Goal: Task Accomplishment & Management: Manage account settings

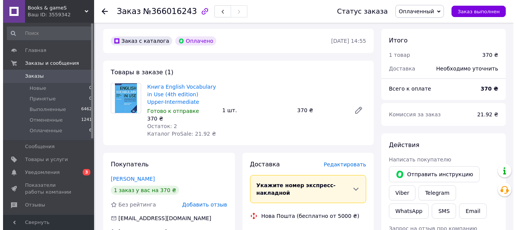
scroll to position [76, 0]
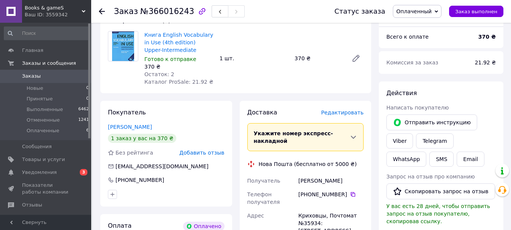
click at [341, 112] on span "Редактировать" at bounding box center [342, 113] width 43 height 6
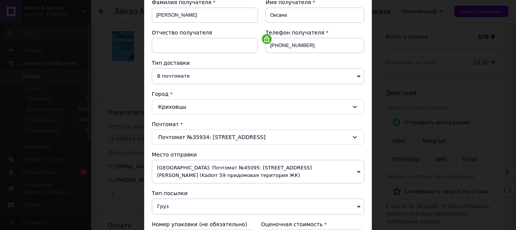
scroll to position [190, 0]
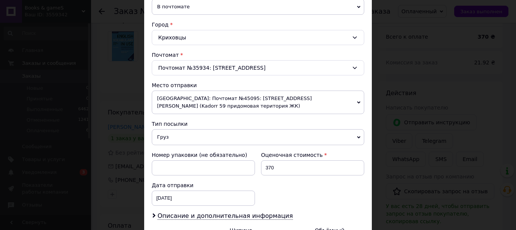
click at [209, 101] on span "[GEOGRAPHIC_DATA]: Почтомат №45095: [STREET_ADDRESS][PERSON_NAME] (Kadorr 59 пр…" at bounding box center [258, 103] width 213 height 24
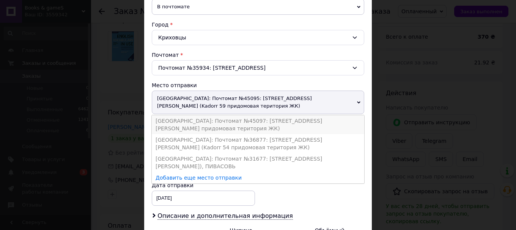
click at [208, 115] on li "[GEOGRAPHIC_DATA]: Почтомат №45097: [STREET_ADDRESS][PERSON_NAME] придомовая те…" at bounding box center [258, 124] width 213 height 19
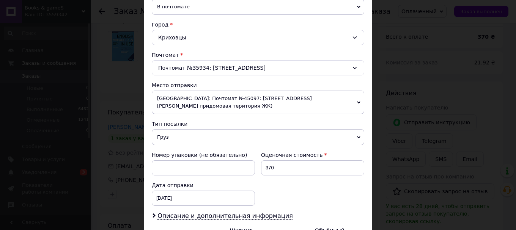
click at [202, 131] on span "Груз" at bounding box center [258, 137] width 213 height 16
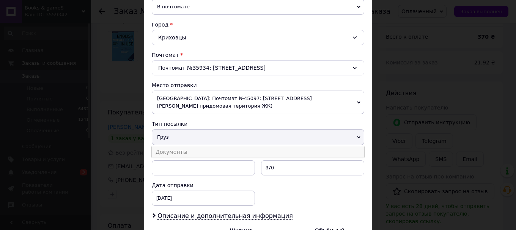
click at [200, 147] on li "Документы" at bounding box center [258, 152] width 213 height 11
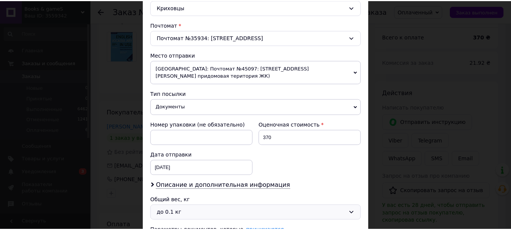
scroll to position [281, 0]
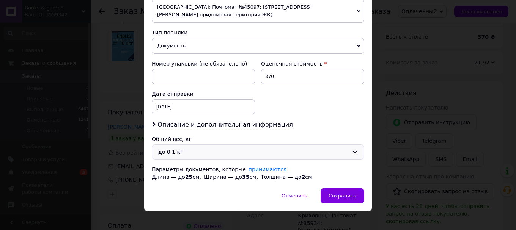
click at [200, 145] on div "до 0.1 кг" at bounding box center [258, 152] width 213 height 15
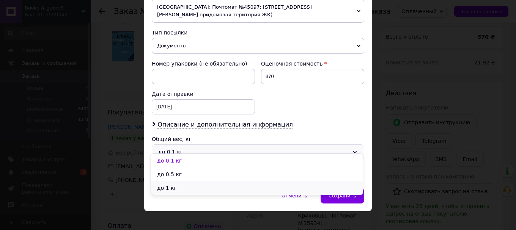
click at [195, 190] on li "до 1 кг" at bounding box center [257, 188] width 212 height 14
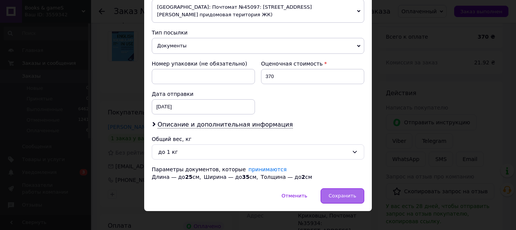
click at [336, 193] on span "Сохранить" at bounding box center [343, 196] width 28 height 6
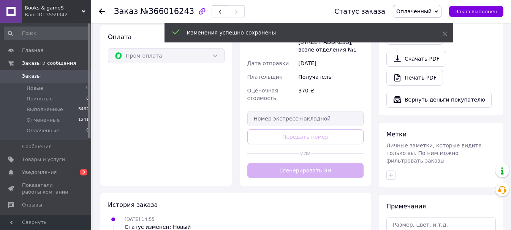
scroll to position [266, 0]
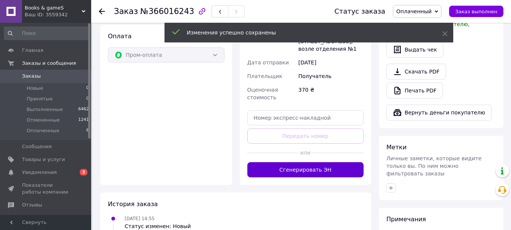
click at [303, 162] on button "Сгенерировать ЭН" at bounding box center [305, 169] width 117 height 15
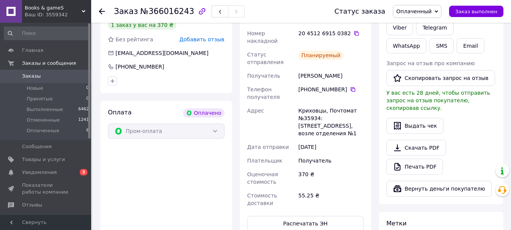
scroll to position [76, 0]
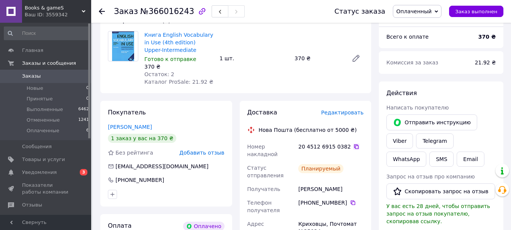
click at [353, 146] on icon at bounding box center [356, 147] width 6 height 6
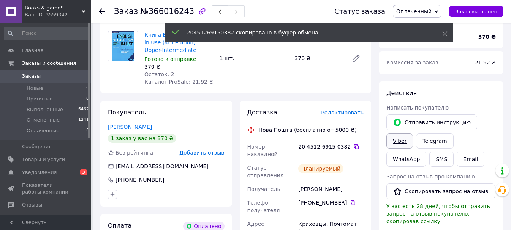
click at [398, 140] on link "Viber" at bounding box center [399, 141] width 27 height 15
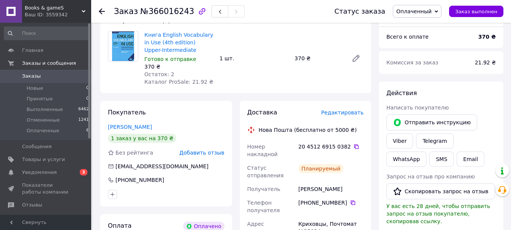
click at [413, 13] on span "Оплаченный" at bounding box center [413, 11] width 35 height 6
click at [414, 38] on li "Выполнен" at bounding box center [417, 37] width 48 height 11
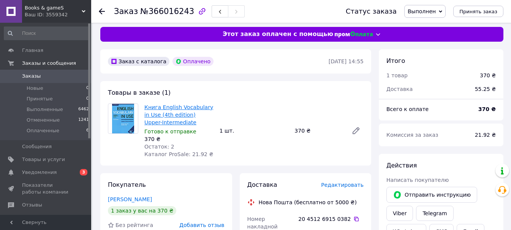
scroll to position [0, 0]
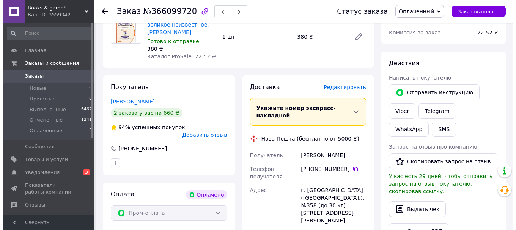
scroll to position [114, 0]
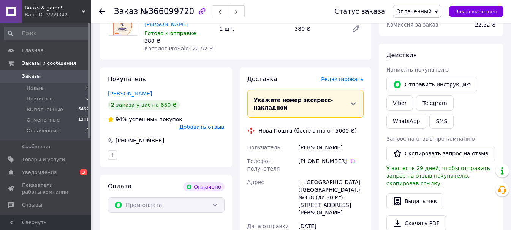
click at [349, 78] on span "Редактировать" at bounding box center [342, 79] width 43 height 6
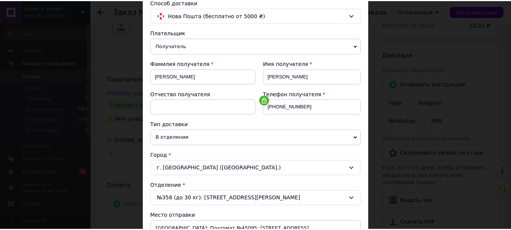
scroll to position [0, 0]
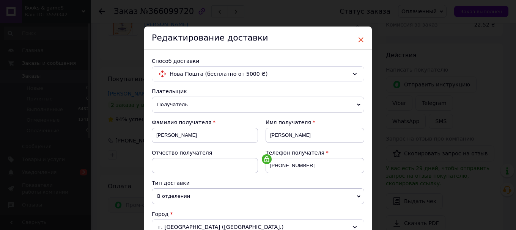
click at [358, 42] on span "×" at bounding box center [361, 39] width 7 height 13
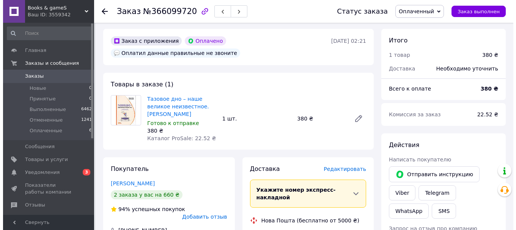
scroll to position [152, 0]
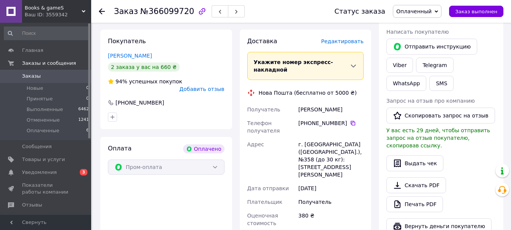
click at [354, 43] on span "Редактировать" at bounding box center [342, 41] width 43 height 6
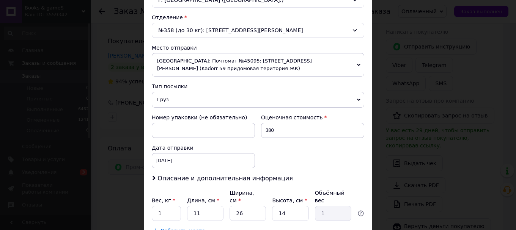
scroll to position [228, 0]
click at [221, 62] on span "[GEOGRAPHIC_DATA]: Почтомат №45095: [STREET_ADDRESS][PERSON_NAME] (Kadorr 59 пр…" at bounding box center [258, 65] width 213 height 24
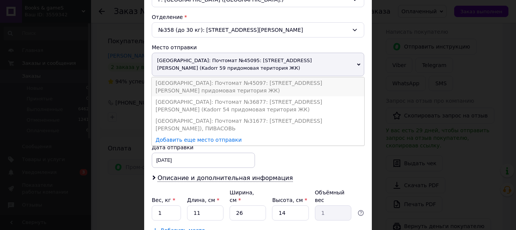
click at [224, 77] on li "[GEOGRAPHIC_DATA]: Почтомат №45097: [STREET_ADDRESS][PERSON_NAME] придомовая те…" at bounding box center [258, 86] width 213 height 19
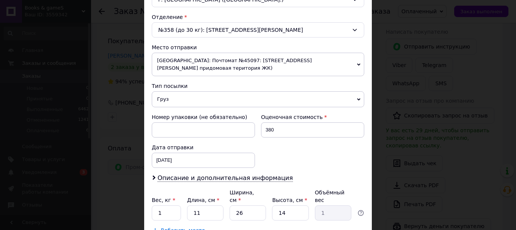
click at [210, 91] on span "Груз" at bounding box center [258, 99] width 213 height 16
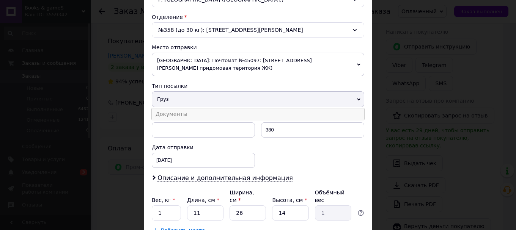
click at [205, 109] on li "Документы" at bounding box center [258, 114] width 213 height 11
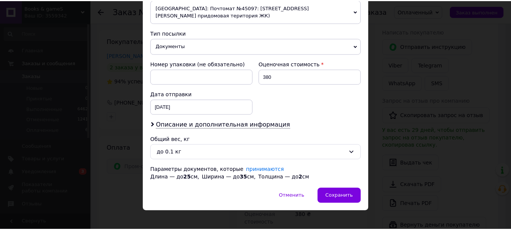
scroll to position [281, 0]
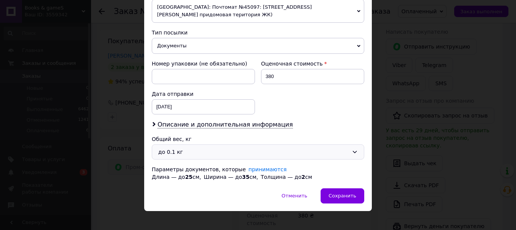
click at [209, 148] on div "до 0.1 кг" at bounding box center [253, 152] width 191 height 8
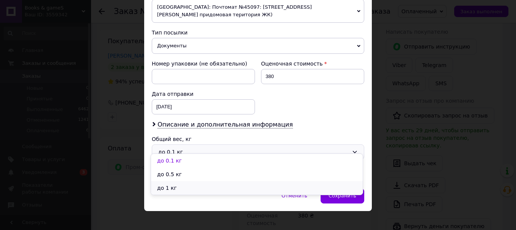
click at [203, 185] on li "до 1 кг" at bounding box center [257, 188] width 212 height 14
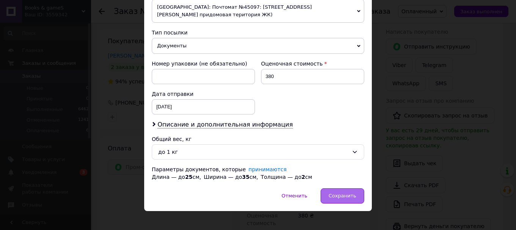
click at [341, 193] on span "Сохранить" at bounding box center [343, 196] width 28 height 6
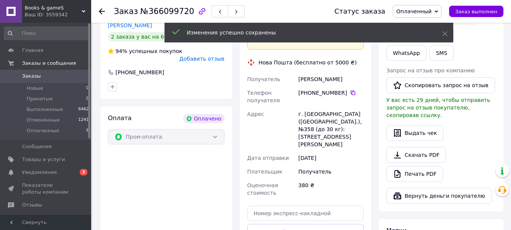
scroll to position [228, 0]
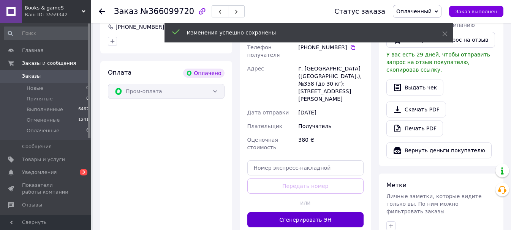
click at [320, 213] on button "Сгенерировать ЭН" at bounding box center [305, 220] width 117 height 15
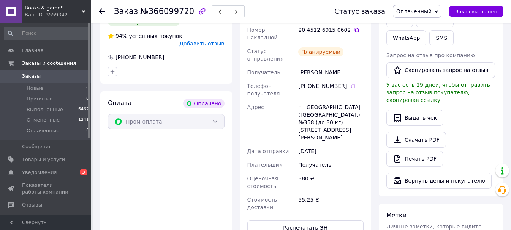
scroll to position [152, 0]
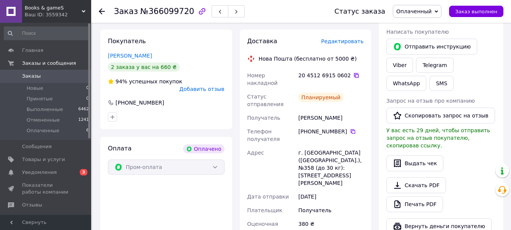
click at [354, 76] on icon at bounding box center [356, 75] width 5 height 5
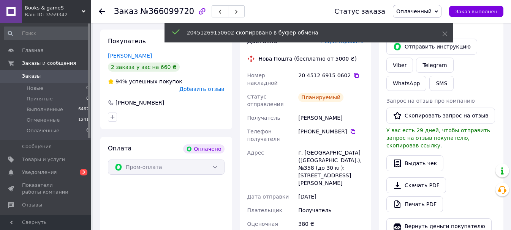
scroll to position [38, 0]
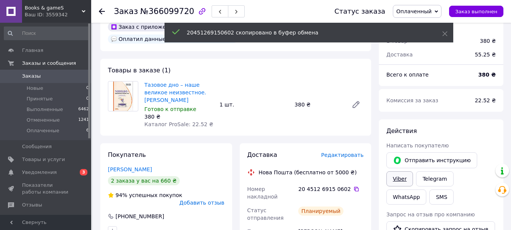
click at [401, 178] on link "Viber" at bounding box center [399, 179] width 27 height 15
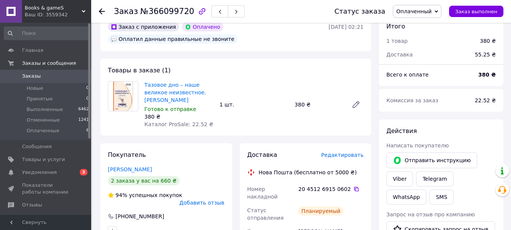
click at [425, 10] on span "Оплаченный" at bounding box center [413, 11] width 35 height 6
click at [423, 37] on li "Выполнен" at bounding box center [417, 37] width 48 height 11
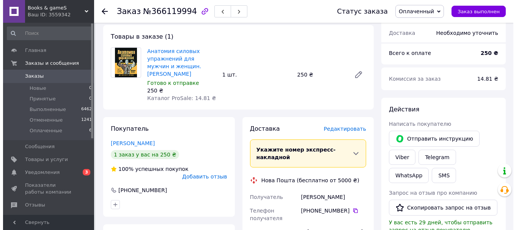
scroll to position [152, 0]
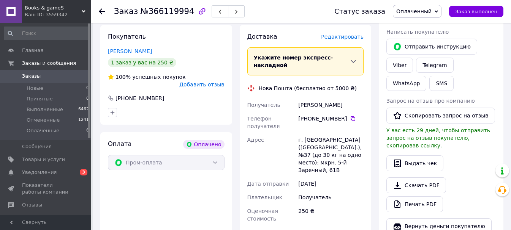
click at [343, 34] on span "Редактировать" at bounding box center [342, 37] width 43 height 6
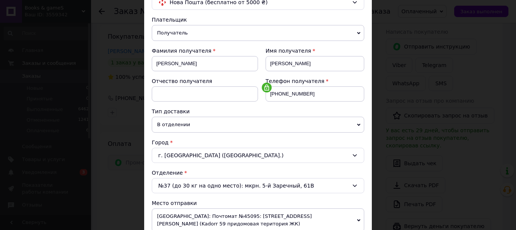
scroll to position [228, 0]
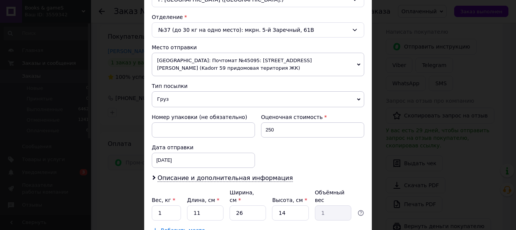
click at [191, 63] on span "[GEOGRAPHIC_DATA]: Почтомат №45095: [STREET_ADDRESS][PERSON_NAME] (Kadorr 59 пр…" at bounding box center [258, 65] width 213 height 24
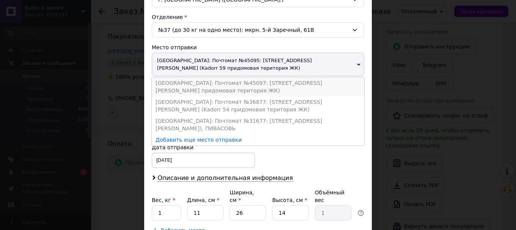
click at [194, 79] on li "[GEOGRAPHIC_DATA]: Почтомат №45097: [STREET_ADDRESS][PERSON_NAME] придомовая те…" at bounding box center [258, 86] width 213 height 19
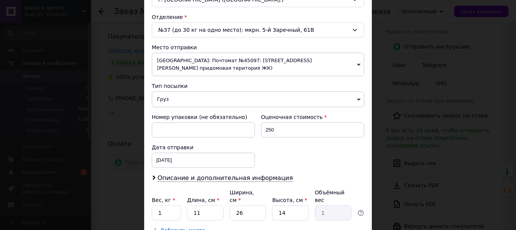
click at [193, 92] on span "Груз" at bounding box center [258, 99] width 213 height 16
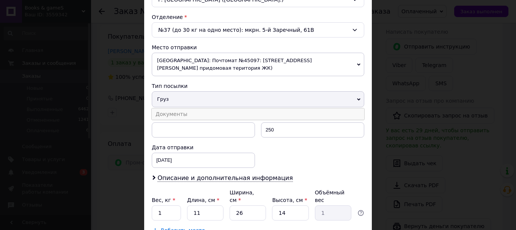
click at [191, 109] on li "Документы" at bounding box center [258, 114] width 213 height 11
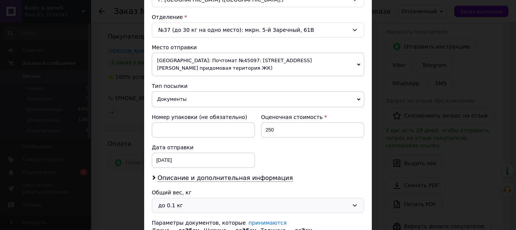
click at [187, 202] on div "до 0.1 кг" at bounding box center [253, 206] width 191 height 8
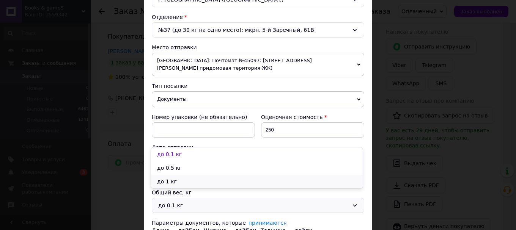
click at [182, 180] on li "до 1 кг" at bounding box center [257, 182] width 212 height 14
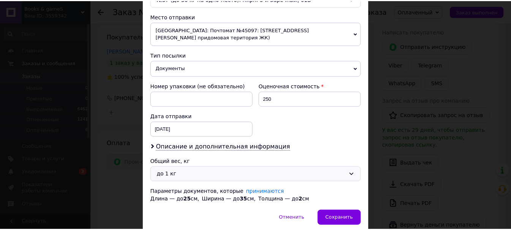
scroll to position [281, 0]
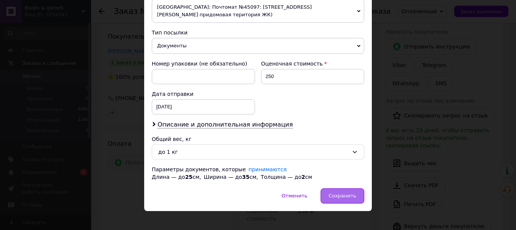
click at [338, 193] on span "Сохранить" at bounding box center [343, 196] width 28 height 6
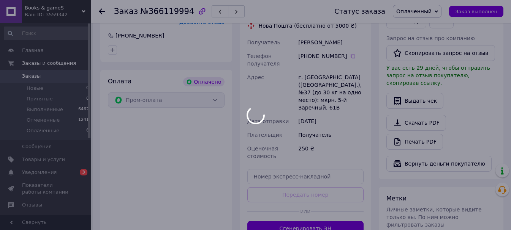
scroll to position [228, 0]
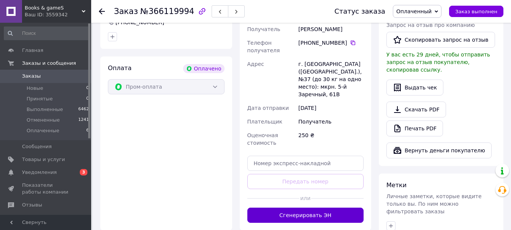
click at [312, 208] on button "Сгенерировать ЭН" at bounding box center [305, 215] width 117 height 15
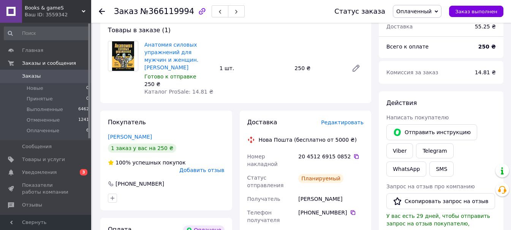
scroll to position [76, 0]
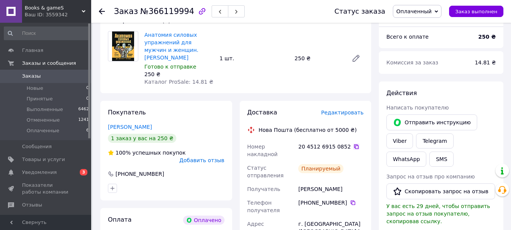
click at [353, 144] on icon at bounding box center [356, 147] width 6 height 6
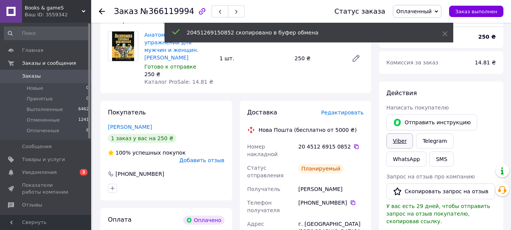
click at [393, 140] on link "Viber" at bounding box center [399, 141] width 27 height 15
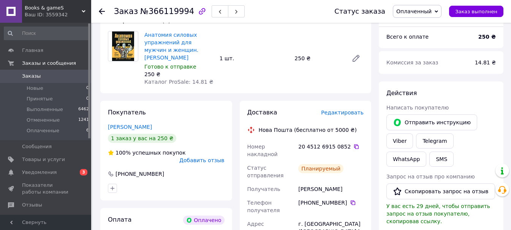
click at [415, 12] on span "Оплаченный" at bounding box center [413, 11] width 35 height 6
click at [416, 39] on li "Выполнен" at bounding box center [417, 37] width 48 height 11
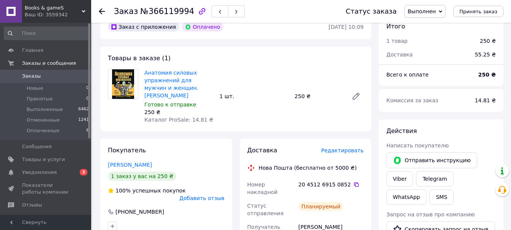
scroll to position [0, 0]
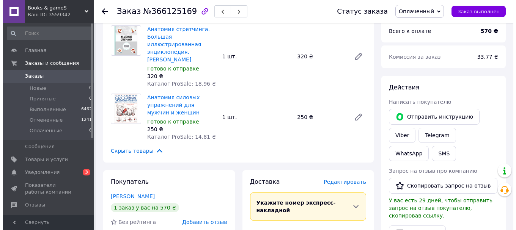
scroll to position [190, 0]
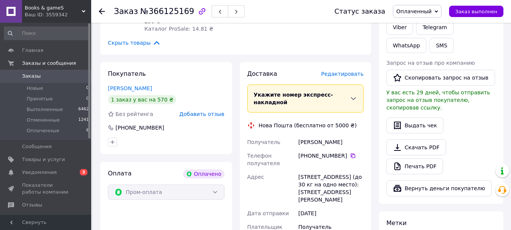
click at [344, 71] on span "Редактировать" at bounding box center [342, 74] width 43 height 6
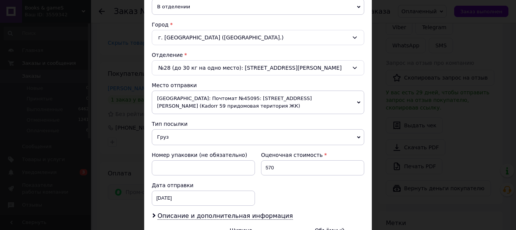
click at [208, 95] on span "[GEOGRAPHIC_DATA]: Почтомат №45095: [STREET_ADDRESS][PERSON_NAME] (Kadorr 59 пр…" at bounding box center [258, 103] width 213 height 24
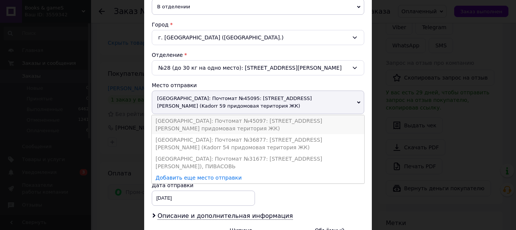
click at [214, 115] on li "[GEOGRAPHIC_DATA]: Почтомат №45097: [STREET_ADDRESS][PERSON_NAME] придомовая те…" at bounding box center [258, 124] width 213 height 19
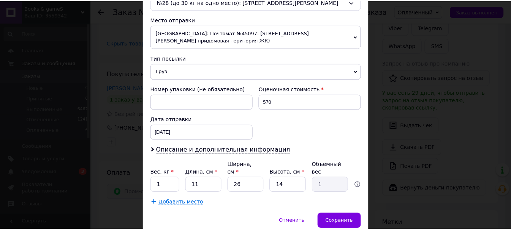
scroll to position [274, 0]
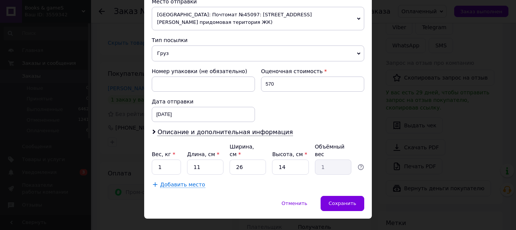
click at [191, 46] on span "Груз" at bounding box center [258, 54] width 213 height 16
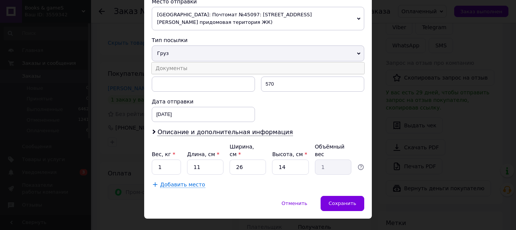
click at [196, 64] on li "Документы" at bounding box center [258, 68] width 213 height 11
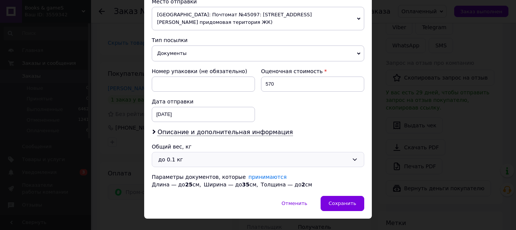
click at [206, 156] on div "до 0.1 кг" at bounding box center [253, 160] width 191 height 8
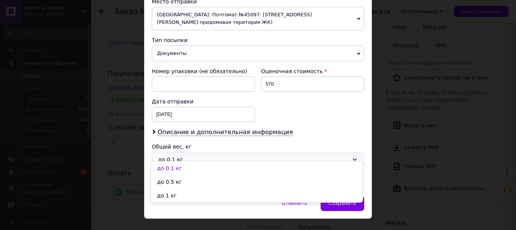
click at [197, 199] on li "до 1 кг" at bounding box center [257, 196] width 212 height 14
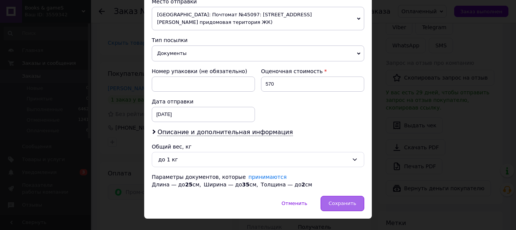
click at [347, 201] on span "Сохранить" at bounding box center [343, 204] width 28 height 6
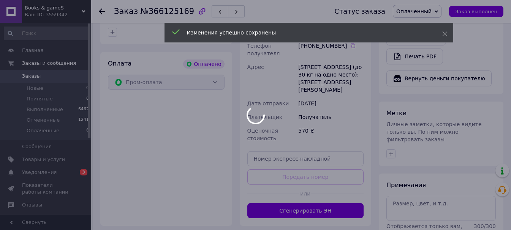
scroll to position [304, 0]
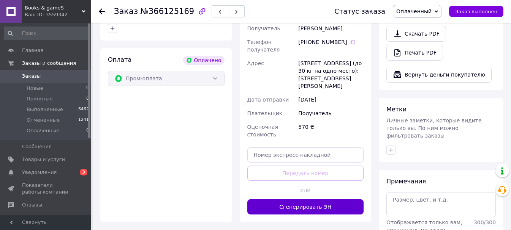
click at [301, 200] on button "Сгенерировать ЭН" at bounding box center [305, 207] width 117 height 15
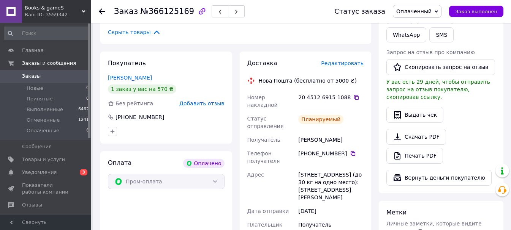
scroll to position [190, 0]
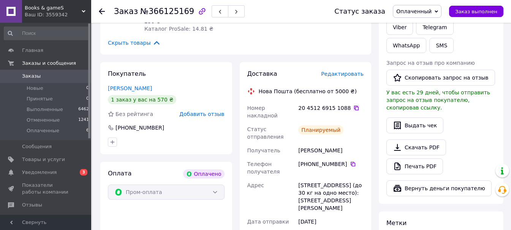
click at [353, 105] on icon at bounding box center [356, 108] width 6 height 6
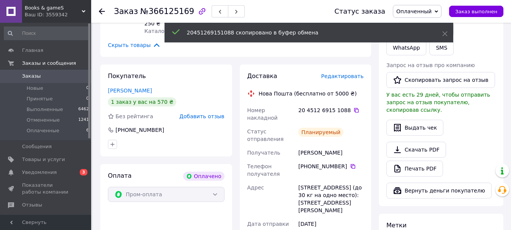
scroll to position [76, 0]
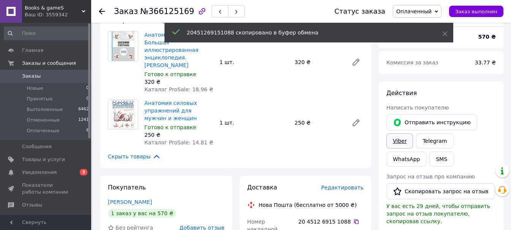
click at [399, 142] on link "Viber" at bounding box center [399, 141] width 27 height 15
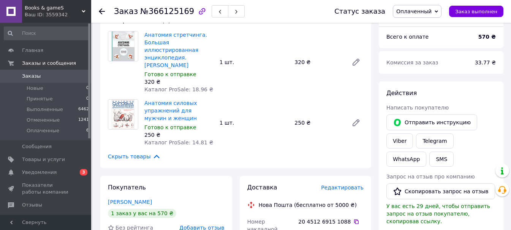
click at [417, 10] on span "Оплаченный" at bounding box center [413, 11] width 35 height 6
click at [422, 40] on li "Выполнен" at bounding box center [417, 37] width 48 height 11
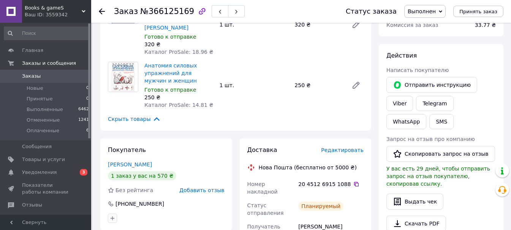
scroll to position [114, 0]
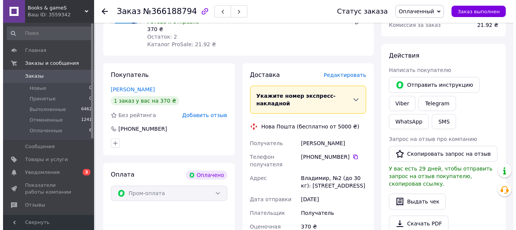
scroll to position [114, 0]
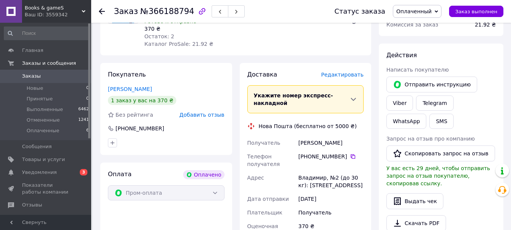
click at [349, 74] on span "Редактировать" at bounding box center [342, 75] width 43 height 6
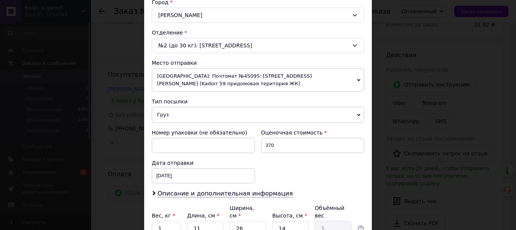
scroll to position [228, 0]
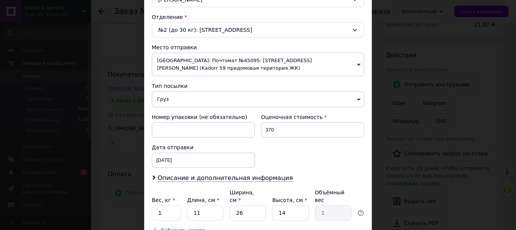
click at [202, 63] on span "[GEOGRAPHIC_DATA]: Почтомат №45095: [STREET_ADDRESS][PERSON_NAME] (Kadorr 59 пр…" at bounding box center [258, 65] width 213 height 24
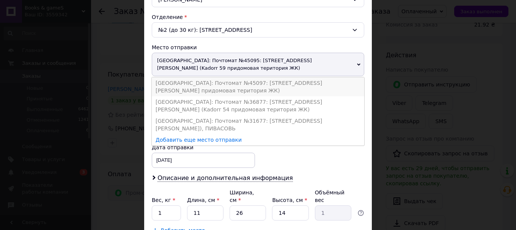
click at [209, 78] on li "[GEOGRAPHIC_DATA]: Почтомат №45097: [STREET_ADDRESS][PERSON_NAME] придомовая те…" at bounding box center [258, 86] width 213 height 19
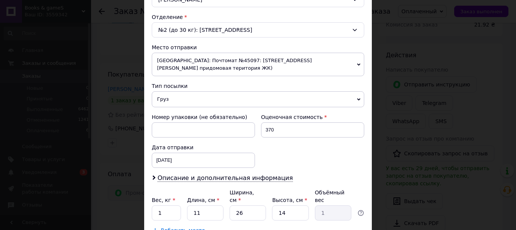
click at [207, 97] on span "Груз" at bounding box center [258, 99] width 213 height 16
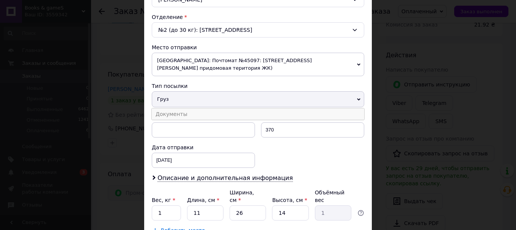
click at [205, 109] on li "Документы" at bounding box center [258, 114] width 213 height 11
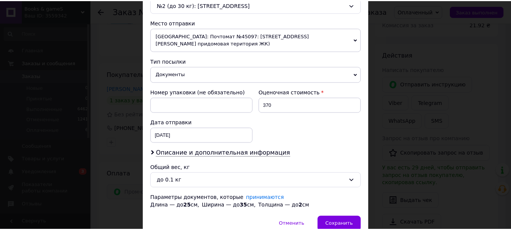
scroll to position [281, 0]
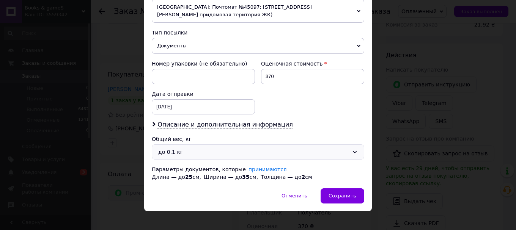
click at [203, 148] on div "до 0.1 кг" at bounding box center [253, 152] width 191 height 8
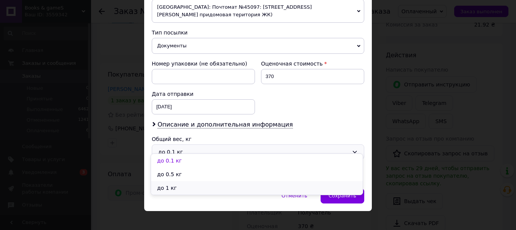
click at [195, 190] on li "до 1 кг" at bounding box center [257, 188] width 212 height 14
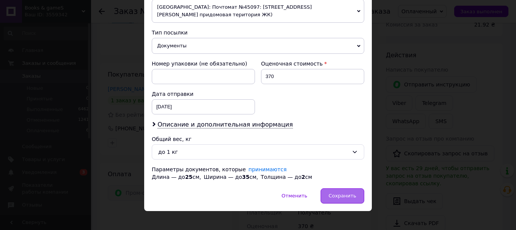
click at [341, 193] on span "Сохранить" at bounding box center [343, 196] width 28 height 6
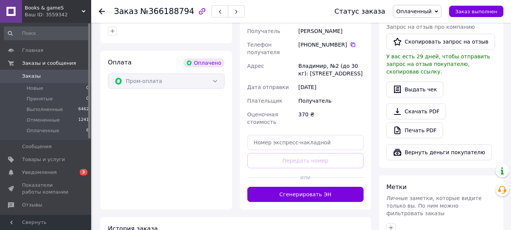
scroll to position [228, 0]
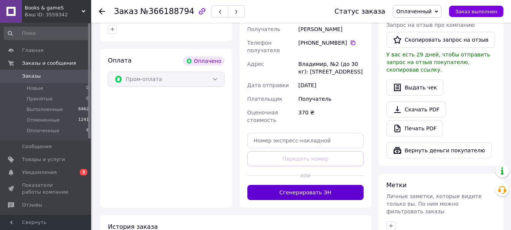
click at [308, 185] on button "Сгенерировать ЭН" at bounding box center [305, 192] width 117 height 15
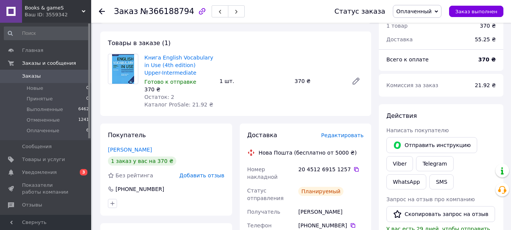
scroll to position [76, 0]
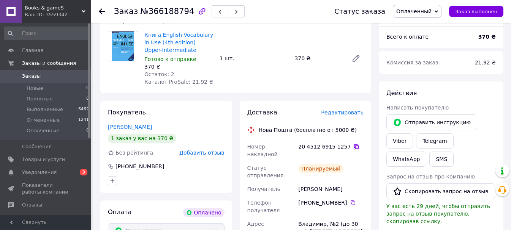
click at [353, 145] on icon at bounding box center [356, 147] width 6 height 6
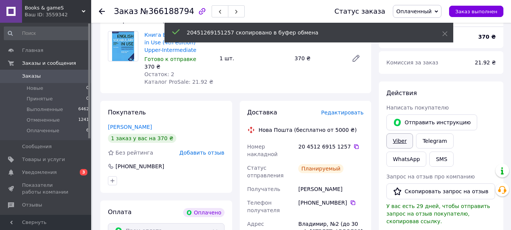
click at [396, 140] on link "Viber" at bounding box center [399, 141] width 27 height 15
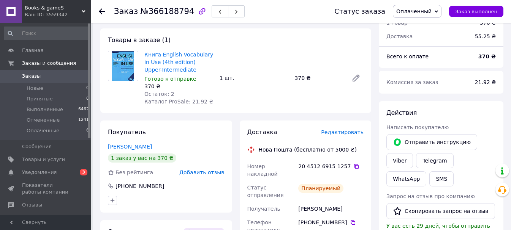
scroll to position [38, 0]
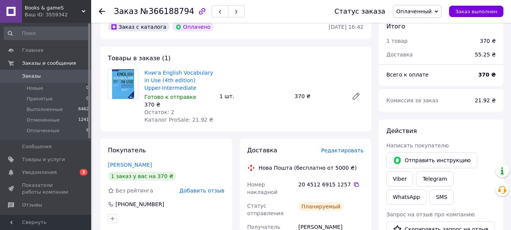
click at [418, 10] on span "Оплаченный" at bounding box center [413, 11] width 35 height 6
click at [415, 38] on li "Выполнен" at bounding box center [417, 37] width 48 height 11
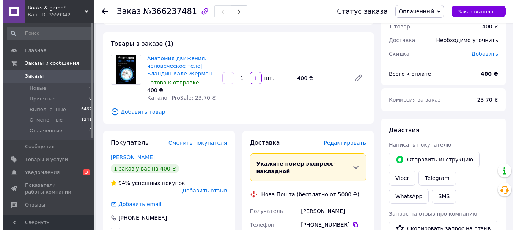
scroll to position [76, 0]
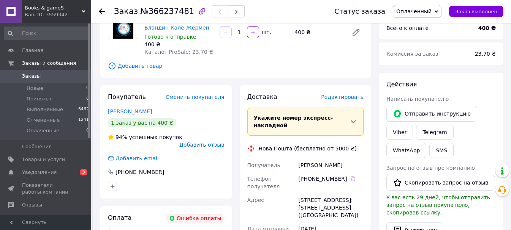
click at [333, 95] on span "Редактировать" at bounding box center [342, 97] width 43 height 6
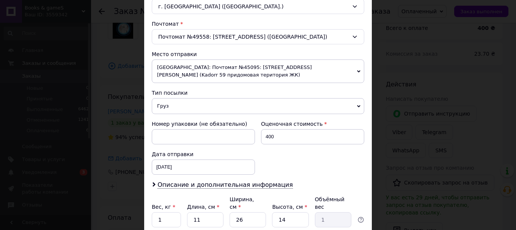
scroll to position [228, 0]
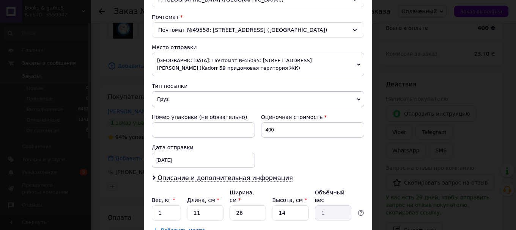
click at [210, 60] on span "[GEOGRAPHIC_DATA]: Почтомат №45095: [STREET_ADDRESS][PERSON_NAME] (Kadorr 59 пр…" at bounding box center [258, 65] width 213 height 24
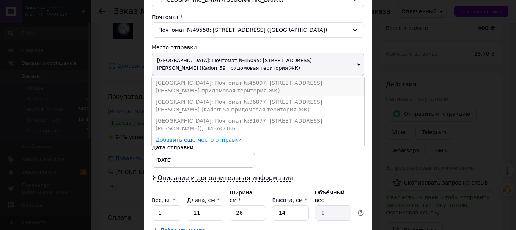
click at [209, 77] on li "[GEOGRAPHIC_DATA]: Почтомат №45097: [STREET_ADDRESS][PERSON_NAME] придомовая те…" at bounding box center [258, 86] width 213 height 19
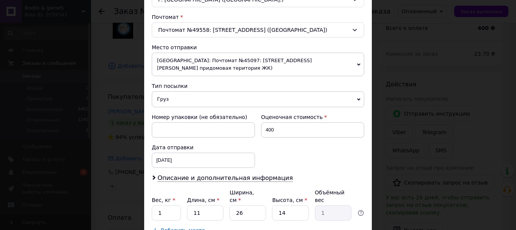
click at [201, 91] on span "Груз" at bounding box center [258, 99] width 213 height 16
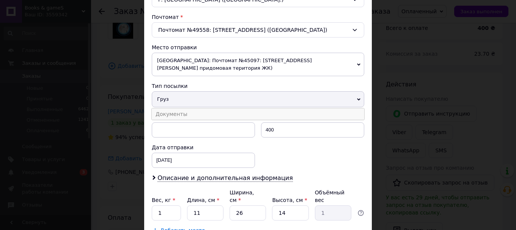
click at [203, 109] on li "Документы" at bounding box center [258, 114] width 213 height 11
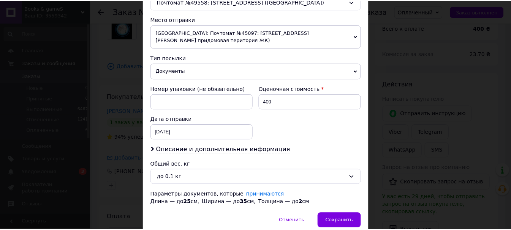
scroll to position [281, 0]
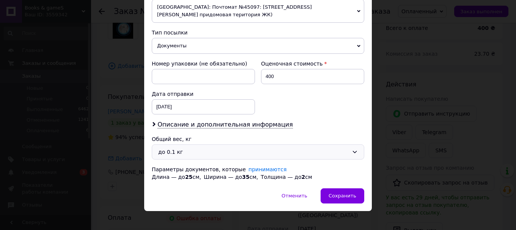
click at [196, 145] on div "до 0.1 кг" at bounding box center [258, 152] width 213 height 15
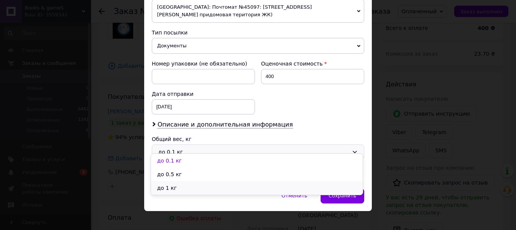
click at [194, 184] on li "до 1 кг" at bounding box center [257, 188] width 212 height 14
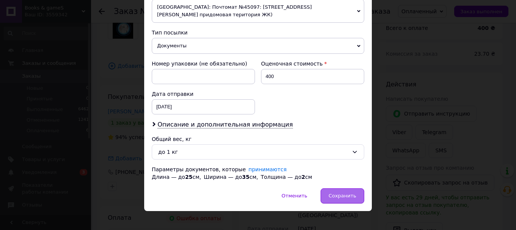
click at [341, 193] on span "Сохранить" at bounding box center [343, 196] width 28 height 6
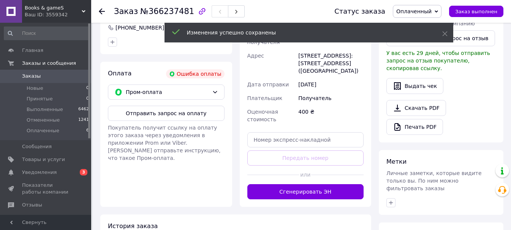
scroll to position [266, 0]
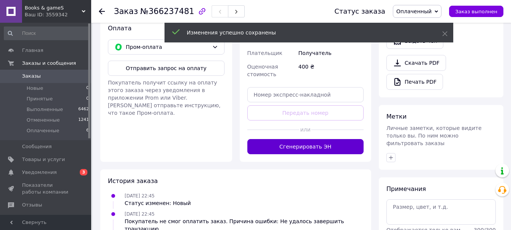
click at [299, 155] on button "Сгенерировать ЭН" at bounding box center [305, 146] width 117 height 15
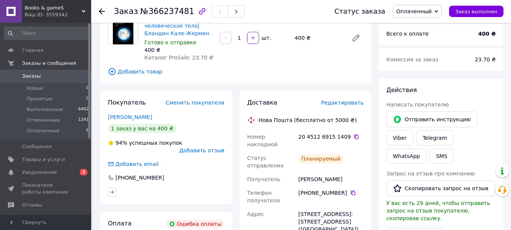
scroll to position [0, 0]
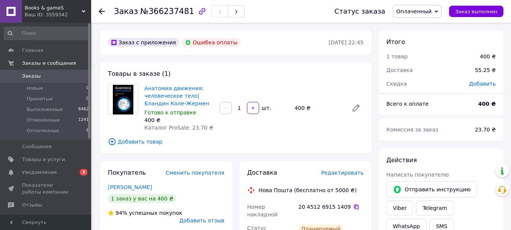
click at [353, 206] on icon at bounding box center [356, 207] width 6 height 6
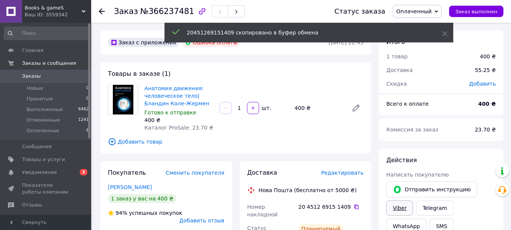
click at [397, 208] on link "Viber" at bounding box center [399, 208] width 27 height 15
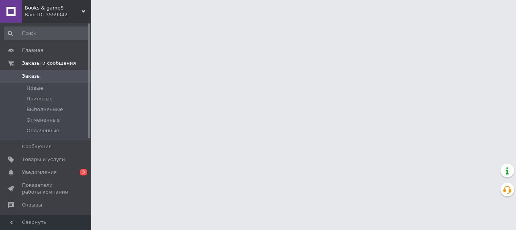
click at [45, 172] on span "Уведомления" at bounding box center [39, 172] width 35 height 7
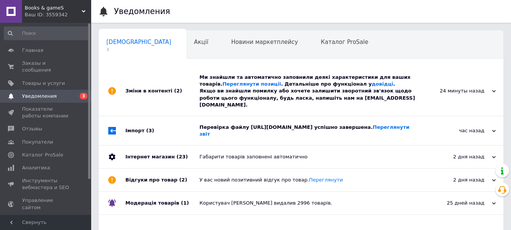
click at [269, 126] on div "Перевірка файлу https://smtm.com.ua/_prices/import-retail-ua-2.xml успішно заве…" at bounding box center [309, 131] width 220 height 14
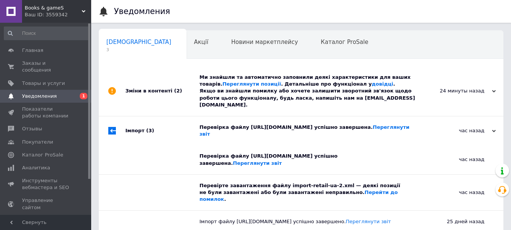
click at [262, 93] on div "Ми знайшли та автоматично заповнили деякі характеристики для ваших товарів. Пер…" at bounding box center [309, 91] width 220 height 35
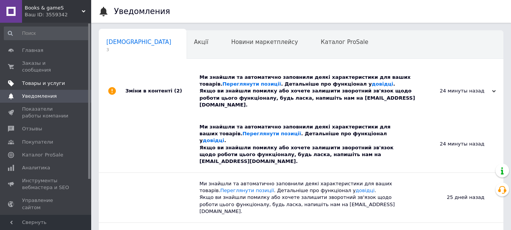
click at [44, 80] on span "Товары и услуги" at bounding box center [43, 83] width 43 height 7
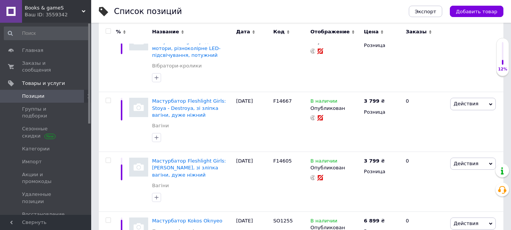
scroll to position [152, 0]
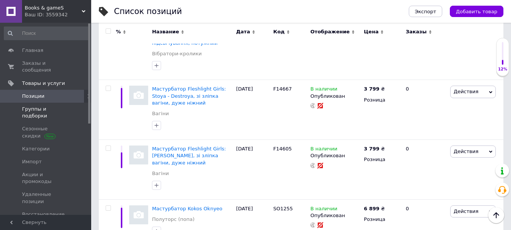
click at [55, 106] on span "Группы и подборки" at bounding box center [46, 113] width 48 height 14
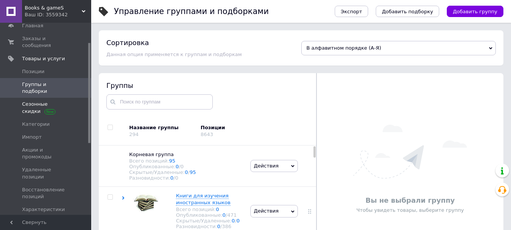
scroll to position [38, 0]
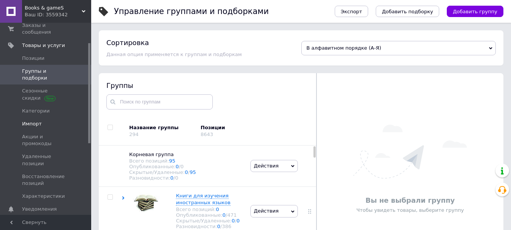
click at [47, 121] on span "Импорт" at bounding box center [46, 124] width 48 height 7
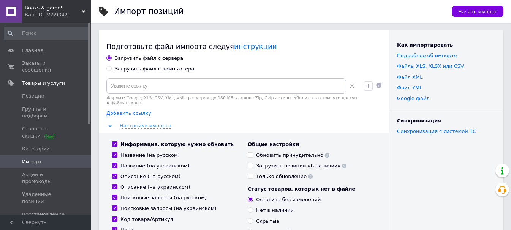
click at [50, 7] on span "Books & gameS" at bounding box center [53, 8] width 57 height 7
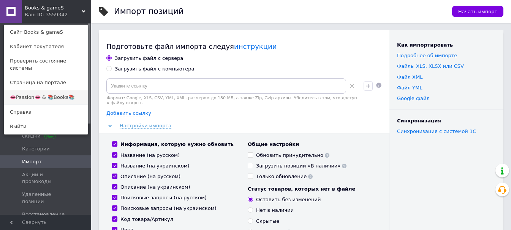
click at [51, 91] on link "👄Passion👄 & 📚Books📚" at bounding box center [46, 97] width 84 height 14
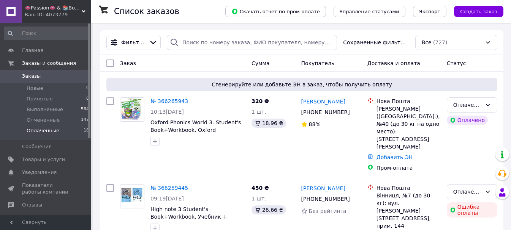
click at [51, 129] on span "Оплаченные" at bounding box center [43, 131] width 33 height 7
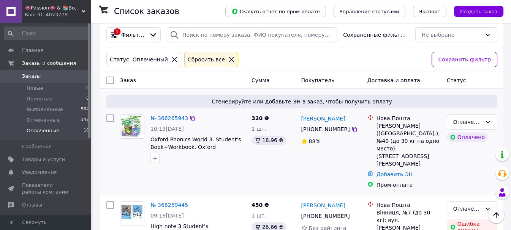
scroll to position [7, 0]
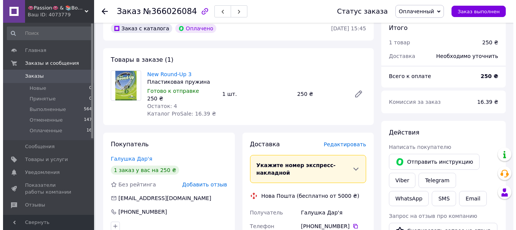
scroll to position [76, 0]
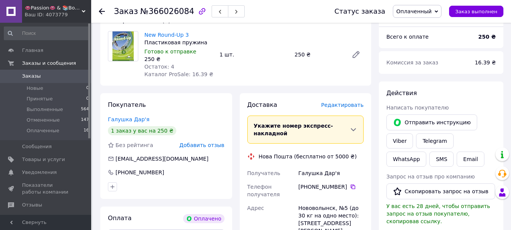
click at [355, 108] on span "Редактировать" at bounding box center [342, 105] width 43 height 6
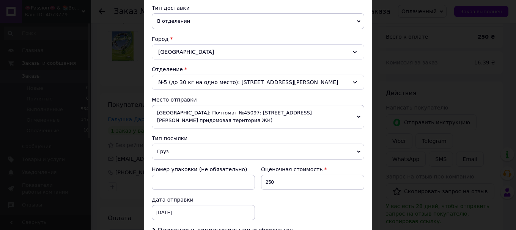
scroll to position [190, 0]
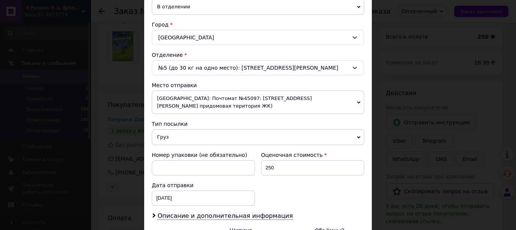
click at [197, 91] on span "[GEOGRAPHIC_DATA]: Почтомат №45097: [STREET_ADDRESS][PERSON_NAME] придомовая те…" at bounding box center [258, 103] width 213 height 24
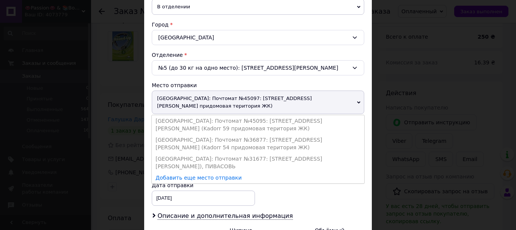
click at [197, 91] on span "[GEOGRAPHIC_DATA]: Почтомат №45097: [STREET_ADDRESS][PERSON_NAME] придомовая те…" at bounding box center [258, 103] width 213 height 24
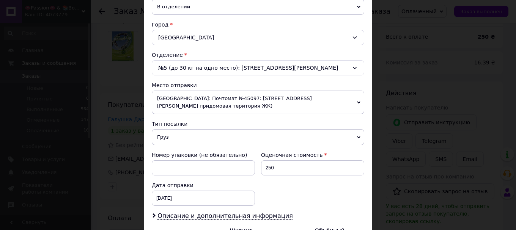
drag, startPoint x: 191, startPoint y: 133, endPoint x: 192, endPoint y: 137, distance: 4.4
click at [191, 134] on span "Груз" at bounding box center [258, 137] width 213 height 16
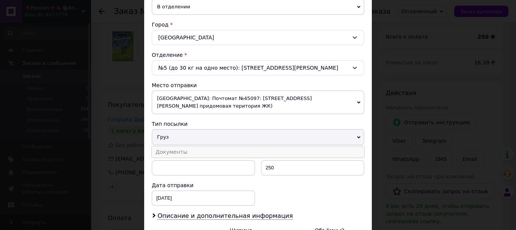
click at [192, 147] on li "Документы" at bounding box center [258, 152] width 213 height 11
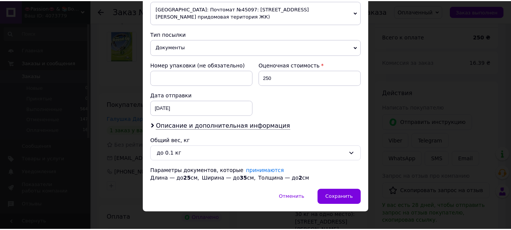
scroll to position [281, 0]
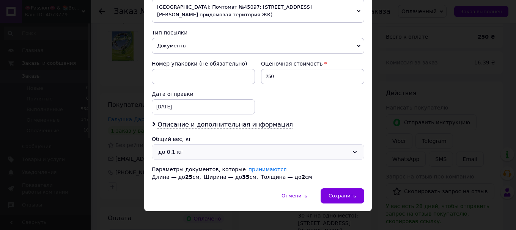
click at [189, 148] on div "до 0.1 кг" at bounding box center [253, 152] width 191 height 8
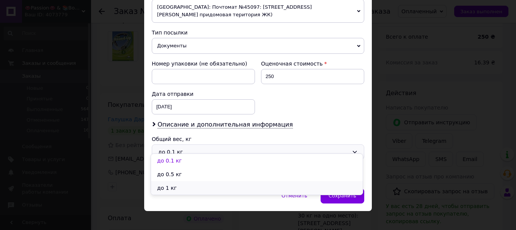
click at [191, 188] on li "до 1 кг" at bounding box center [257, 188] width 212 height 14
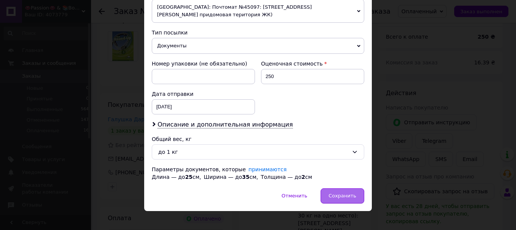
click at [343, 189] on div "Сохранить" at bounding box center [343, 196] width 44 height 15
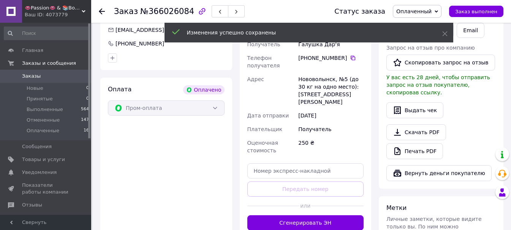
scroll to position [228, 0]
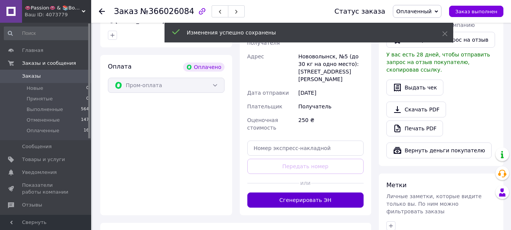
click at [300, 193] on button "Сгенерировать ЭН" at bounding box center [305, 200] width 117 height 15
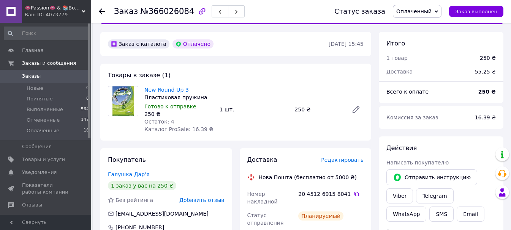
scroll to position [38, 0]
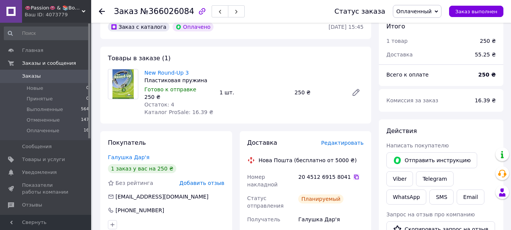
click at [354, 179] on icon at bounding box center [356, 177] width 5 height 5
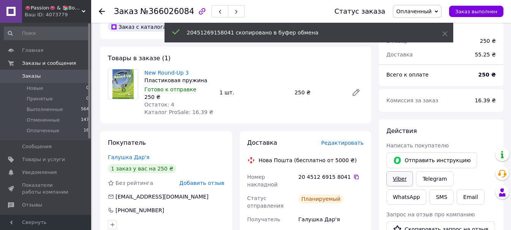
click at [388, 180] on link "Viber" at bounding box center [399, 179] width 27 height 15
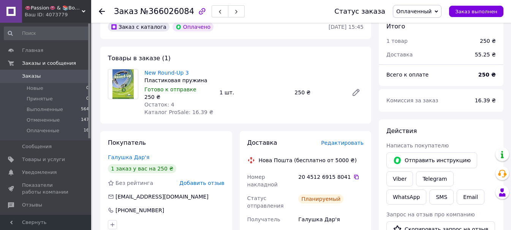
click at [412, 12] on span "Оплаченный" at bounding box center [413, 11] width 35 height 6
click at [418, 38] on li "Выполнен" at bounding box center [417, 37] width 48 height 11
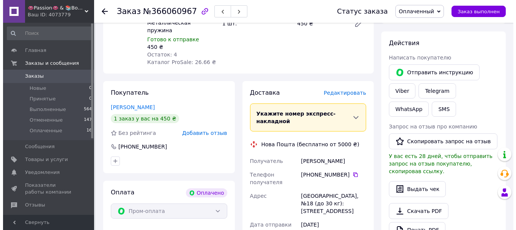
scroll to position [152, 0]
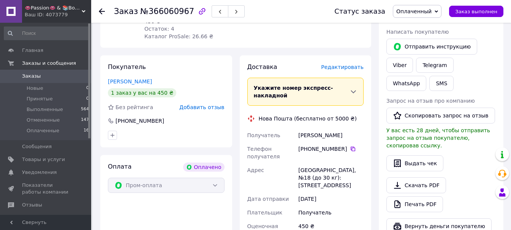
click at [342, 64] on span "Редактировать" at bounding box center [342, 67] width 43 height 6
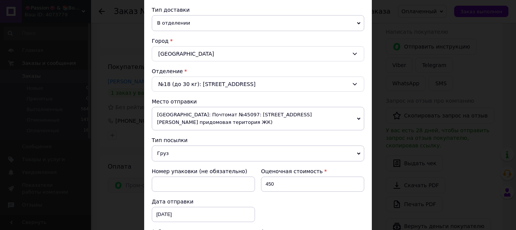
scroll to position [190, 0]
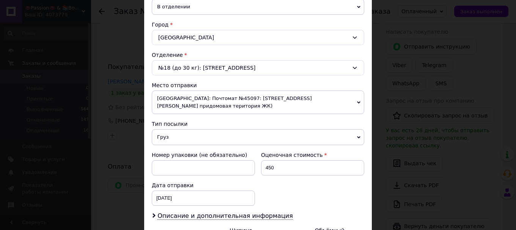
click at [192, 133] on span "Груз" at bounding box center [258, 137] width 213 height 16
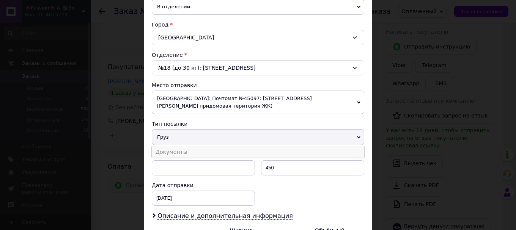
click at [192, 147] on li "Документы" at bounding box center [258, 152] width 213 height 11
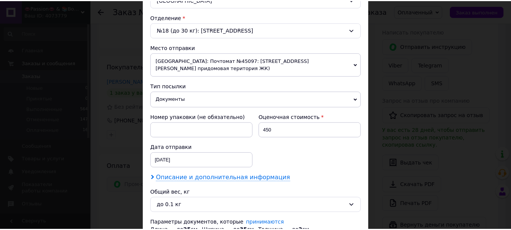
scroll to position [281, 0]
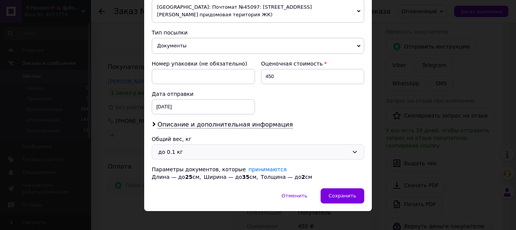
click at [189, 148] on div "до 0.1 кг" at bounding box center [253, 152] width 191 height 8
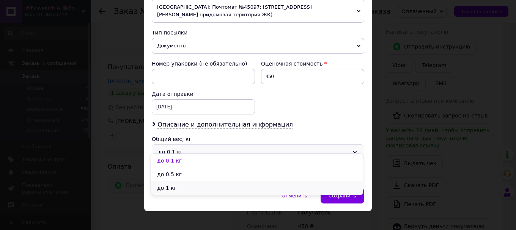
click at [191, 189] on li "до 1 кг" at bounding box center [257, 188] width 212 height 14
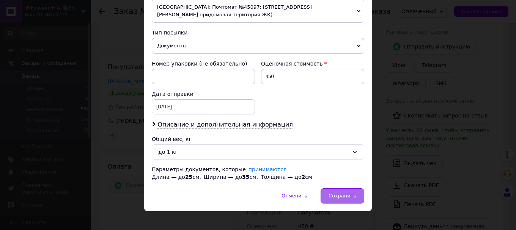
click at [341, 189] on div "Сохранить" at bounding box center [343, 196] width 44 height 15
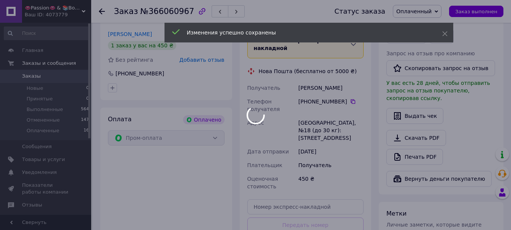
scroll to position [304, 0]
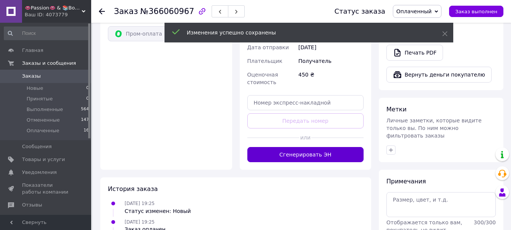
click at [292, 147] on button "Сгенерировать ЭН" at bounding box center [305, 154] width 117 height 15
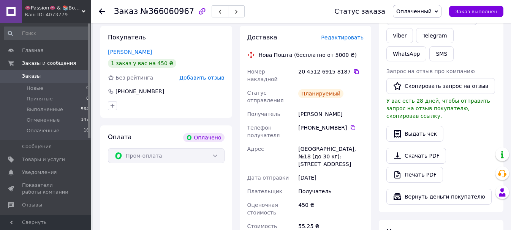
scroll to position [38, 0]
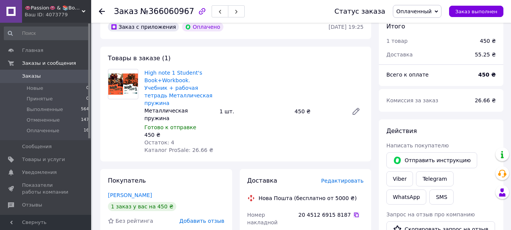
click at [353, 212] on icon at bounding box center [356, 215] width 6 height 6
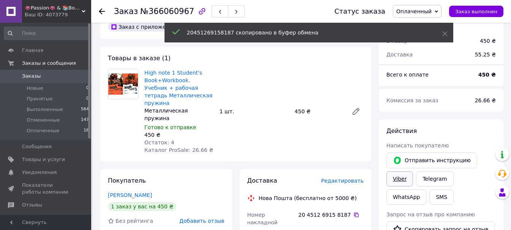
click at [399, 178] on link "Viber" at bounding box center [399, 179] width 27 height 15
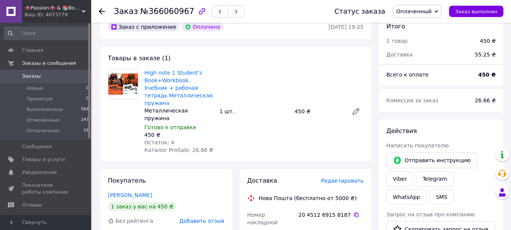
click at [422, 13] on span "Оплаченный" at bounding box center [413, 11] width 35 height 6
click at [418, 37] on li "Выполнен" at bounding box center [417, 37] width 48 height 11
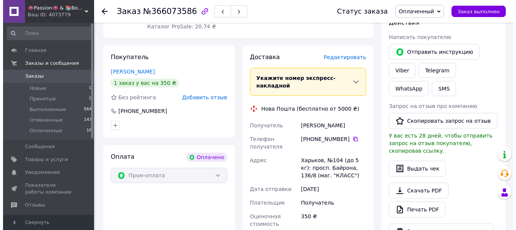
scroll to position [152, 0]
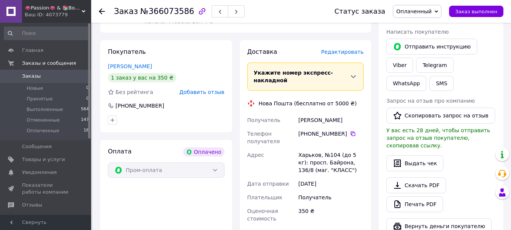
click at [340, 49] on span "Редактировать" at bounding box center [342, 52] width 43 height 6
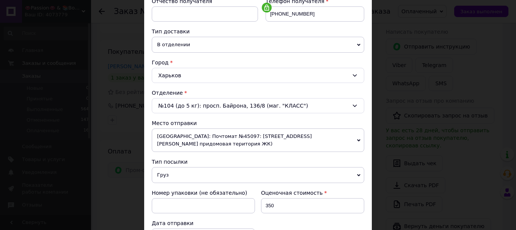
click at [190, 167] on span "Груз" at bounding box center [258, 175] width 213 height 16
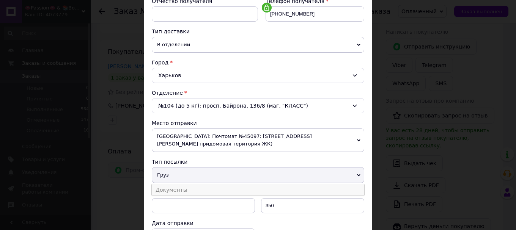
click at [189, 184] on li "Документы" at bounding box center [258, 189] width 213 height 11
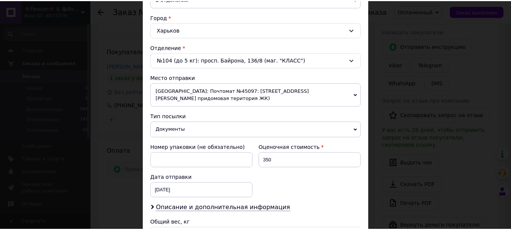
scroll to position [266, 0]
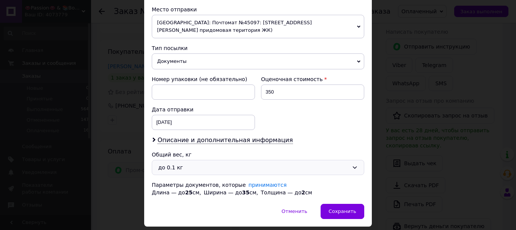
click at [188, 164] on div "до 0.1 кг" at bounding box center [253, 168] width 191 height 8
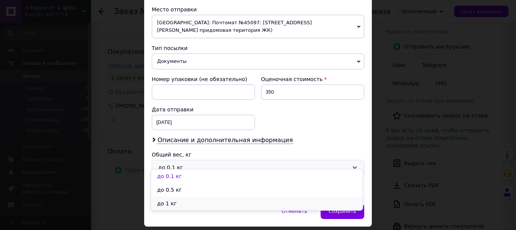
click at [184, 206] on li "до 1 кг" at bounding box center [257, 204] width 212 height 14
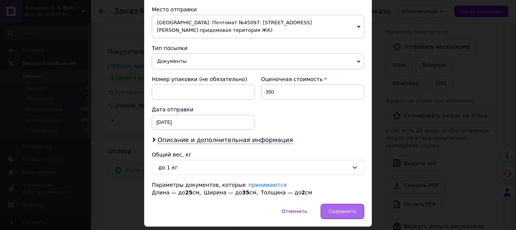
click at [356, 204] on div "Сохранить" at bounding box center [343, 211] width 44 height 15
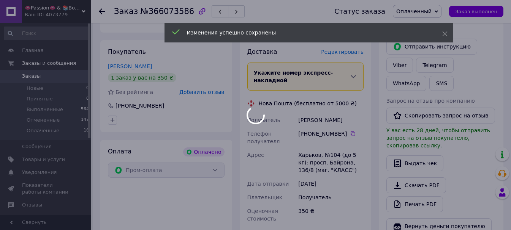
scroll to position [304, 0]
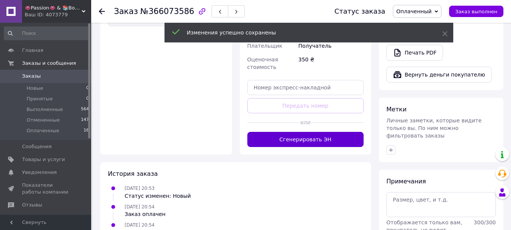
click at [297, 132] on button "Сгенерировать ЭН" at bounding box center [305, 139] width 117 height 15
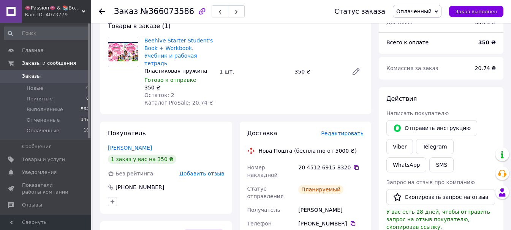
scroll to position [76, 0]
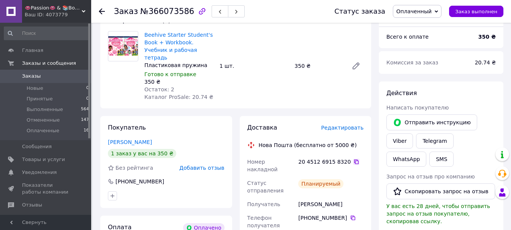
click at [353, 159] on icon at bounding box center [356, 162] width 6 height 6
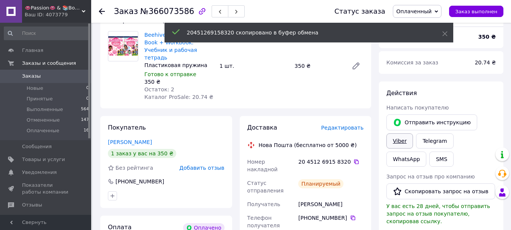
click at [400, 141] on link "Viber" at bounding box center [399, 141] width 27 height 15
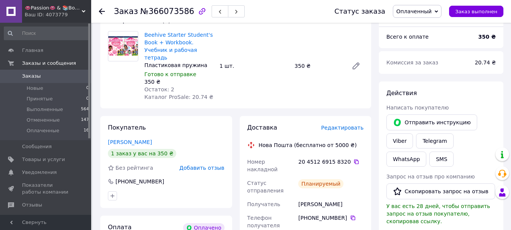
click at [434, 7] on span "Оплаченный" at bounding box center [417, 11] width 49 height 13
click at [428, 37] on li "Выполнен" at bounding box center [417, 37] width 48 height 11
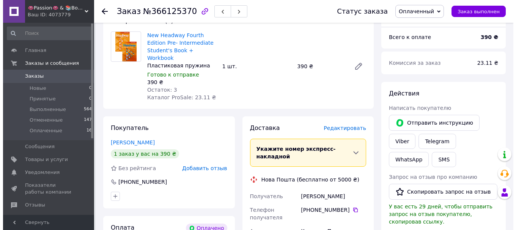
scroll to position [76, 0]
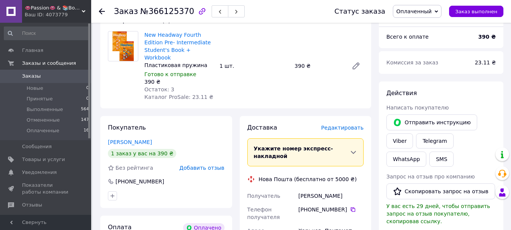
click at [334, 125] on span "Редактировать" at bounding box center [342, 128] width 43 height 6
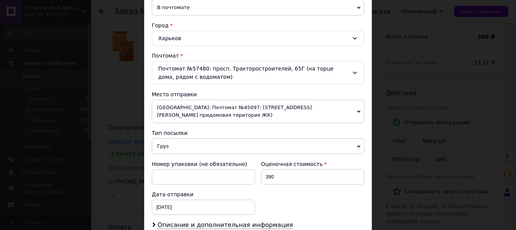
scroll to position [190, 0]
click at [195, 142] on span "Груз" at bounding box center [258, 146] width 213 height 16
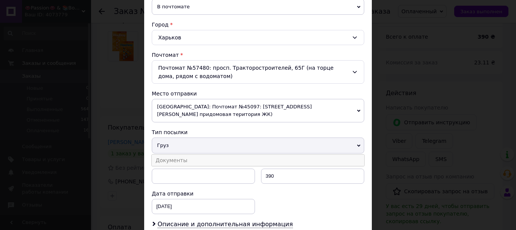
click at [194, 155] on li "Документы" at bounding box center [258, 160] width 213 height 11
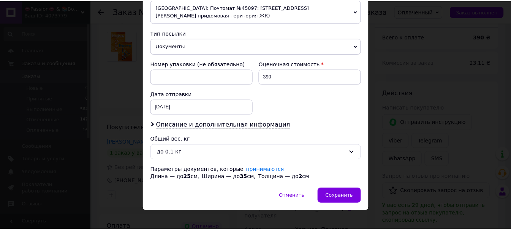
scroll to position [290, 0]
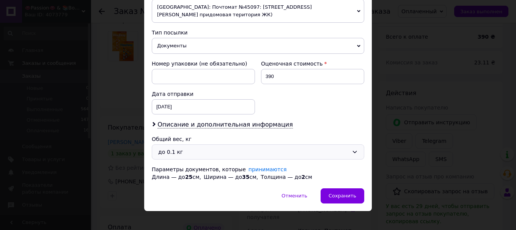
click at [187, 148] on div "до 0.1 кг" at bounding box center [253, 152] width 191 height 8
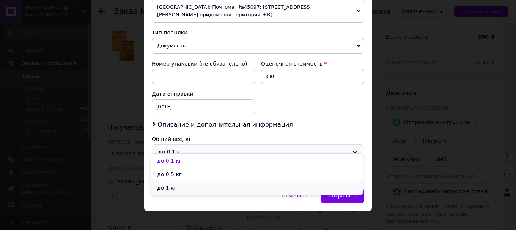
click at [180, 184] on li "до 1 кг" at bounding box center [257, 188] width 212 height 14
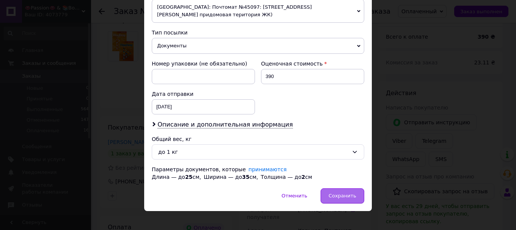
click at [337, 193] on span "Сохранить" at bounding box center [343, 196] width 28 height 6
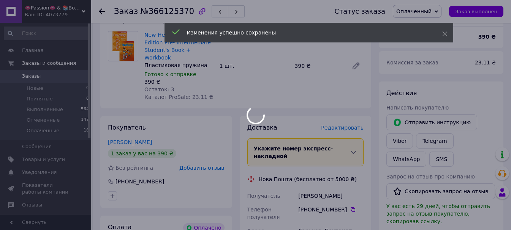
scroll to position [228, 0]
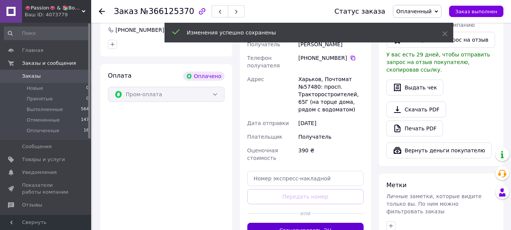
click at [302, 223] on button "Сгенерировать ЭН" at bounding box center [305, 230] width 117 height 15
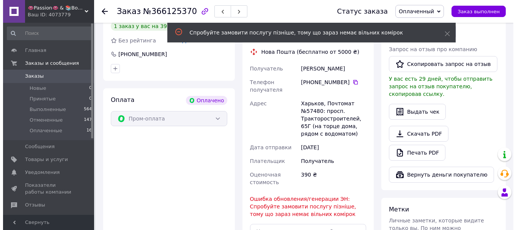
scroll to position [114, 0]
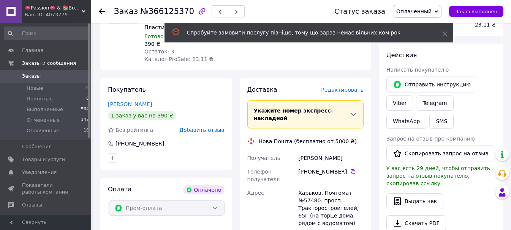
click at [343, 87] on span "Редактировать" at bounding box center [342, 90] width 43 height 6
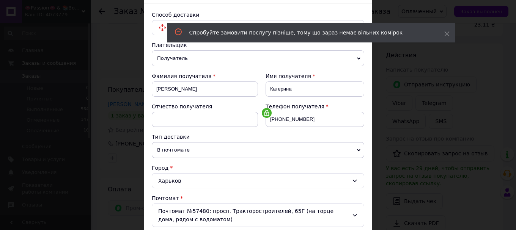
scroll to position [152, 0]
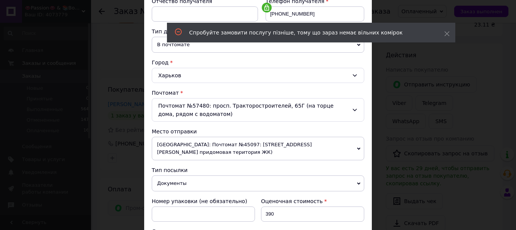
click at [208, 146] on span "[GEOGRAPHIC_DATA]: Почтомат №45097: [STREET_ADDRESS][PERSON_NAME] придомовая те…" at bounding box center [258, 149] width 213 height 24
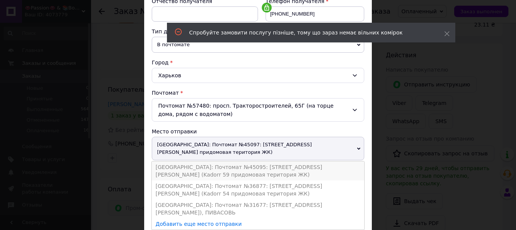
click at [211, 162] on li "[GEOGRAPHIC_DATA]: Почтомат №45095: [STREET_ADDRESS][PERSON_NAME] (Kadorr 59 пр…" at bounding box center [258, 171] width 213 height 19
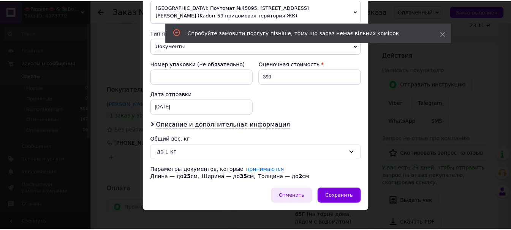
scroll to position [290, 0]
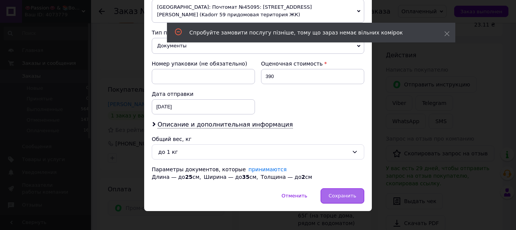
click at [334, 193] on span "Сохранить" at bounding box center [343, 196] width 28 height 6
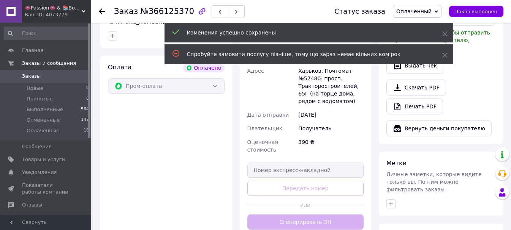
scroll to position [266, 0]
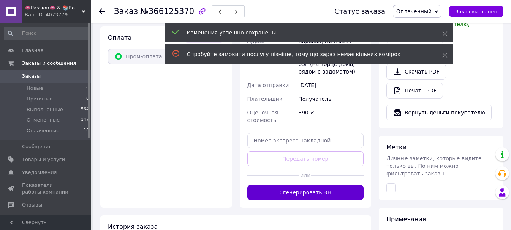
click at [311, 185] on button "Сгенерировать ЭН" at bounding box center [305, 192] width 117 height 15
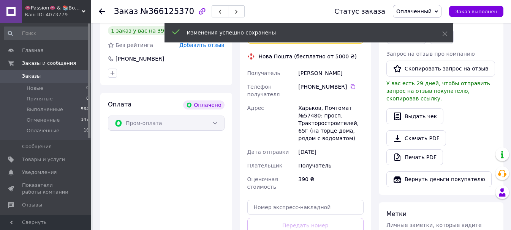
scroll to position [152, 0]
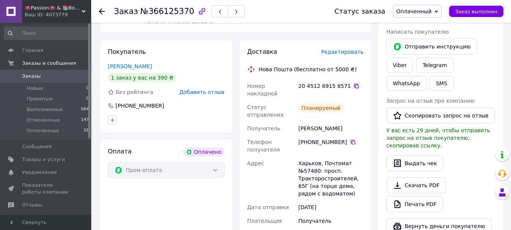
click at [353, 83] on icon at bounding box center [356, 86] width 6 height 6
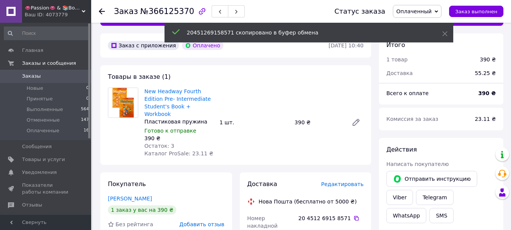
scroll to position [38, 0]
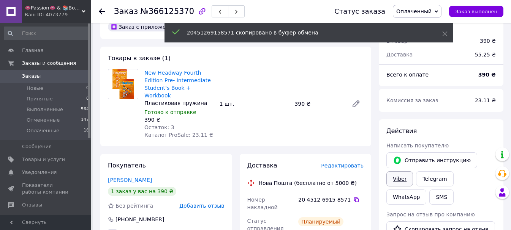
click at [398, 178] on link "Viber" at bounding box center [399, 179] width 27 height 15
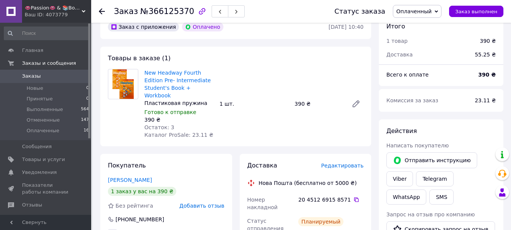
click at [422, 12] on span "Оплаченный" at bounding box center [413, 11] width 35 height 6
click at [427, 38] on li "Выполнен" at bounding box center [417, 37] width 48 height 11
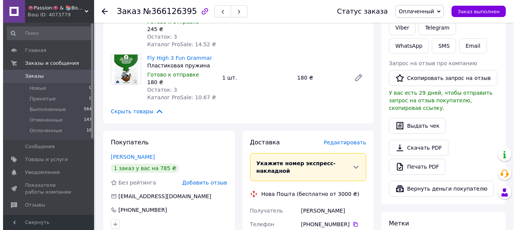
scroll to position [190, 0]
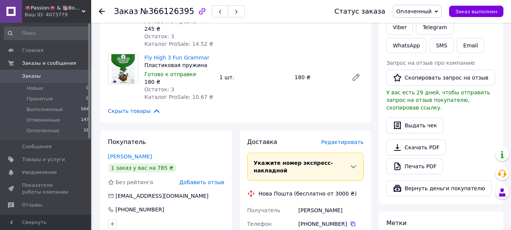
click at [338, 139] on span "Редактировать" at bounding box center [342, 142] width 43 height 6
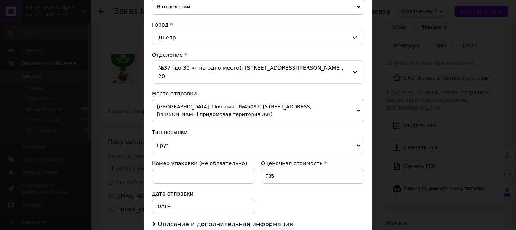
click at [194, 138] on span "Груз" at bounding box center [258, 146] width 213 height 16
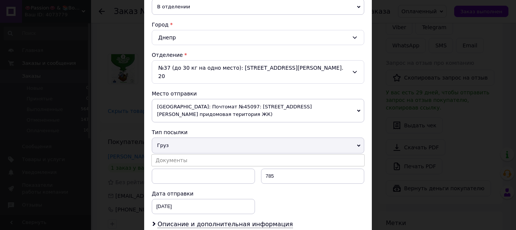
click at [199, 99] on span "[GEOGRAPHIC_DATA]: Почтомат №45097: [STREET_ADDRESS][PERSON_NAME] придомовая те…" at bounding box center [258, 111] width 213 height 24
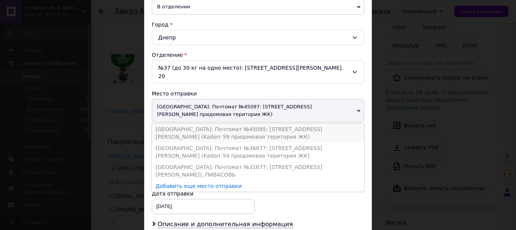
click at [203, 124] on li "[GEOGRAPHIC_DATA]: Почтомат №45095: [STREET_ADDRESS][PERSON_NAME] (Kadorr 59 пр…" at bounding box center [258, 133] width 213 height 19
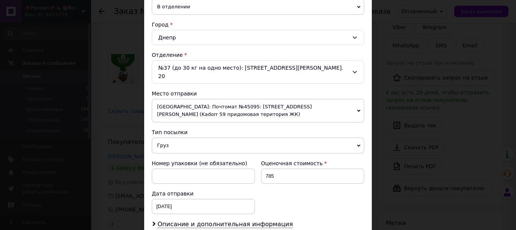
click at [202, 138] on span "Груз" at bounding box center [258, 146] width 213 height 16
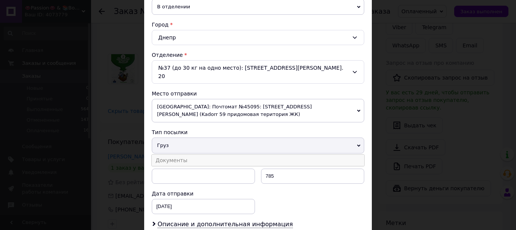
click at [199, 155] on li "Документы" at bounding box center [258, 160] width 213 height 11
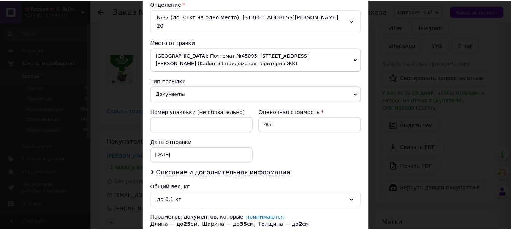
scroll to position [281, 0]
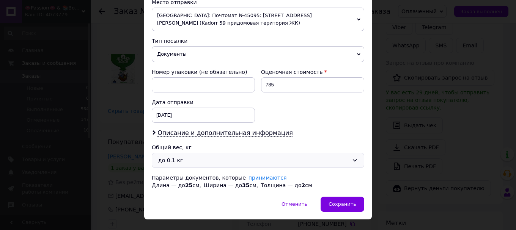
click at [190, 156] on div "до 0.1 кг" at bounding box center [253, 160] width 191 height 8
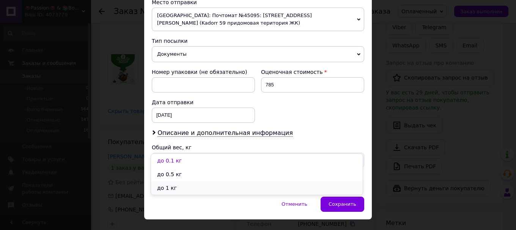
click at [191, 184] on li "до 1 кг" at bounding box center [257, 188] width 212 height 14
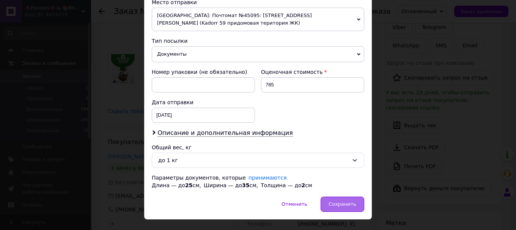
click at [339, 197] on div "Сохранить" at bounding box center [343, 204] width 44 height 15
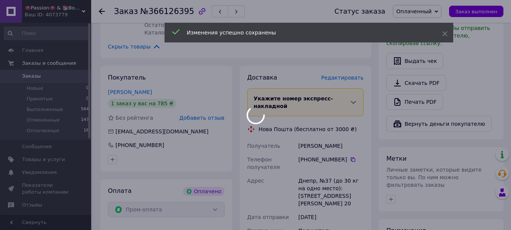
scroll to position [380, 0]
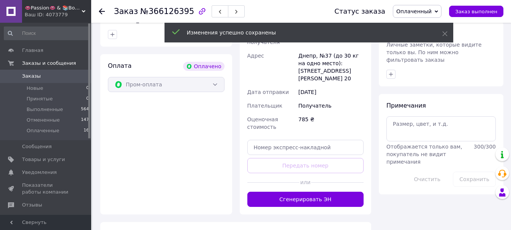
click at [312, 192] on button "Сгенерировать ЭН" at bounding box center [305, 199] width 117 height 15
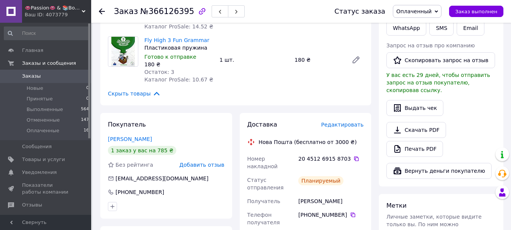
scroll to position [190, 0]
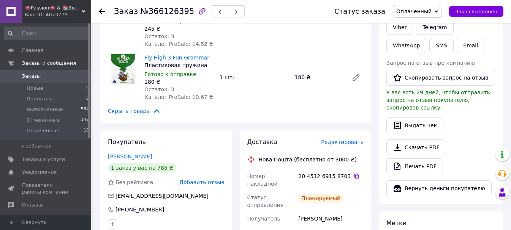
click at [354, 174] on icon at bounding box center [356, 176] width 5 height 5
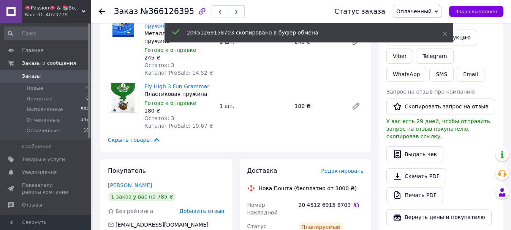
scroll to position [114, 0]
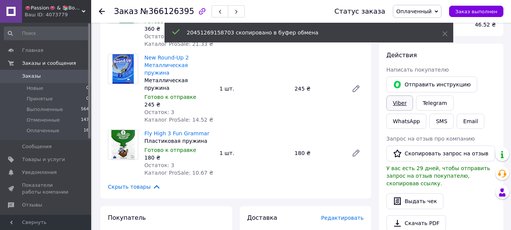
click at [401, 104] on link "Viber" at bounding box center [399, 103] width 27 height 15
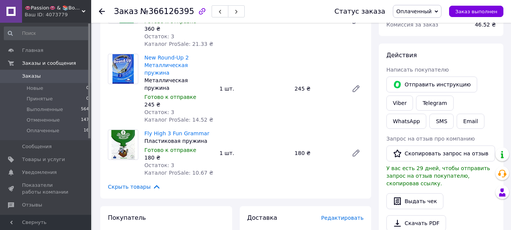
click at [426, 11] on span "Оплаченный" at bounding box center [413, 11] width 35 height 6
click at [426, 36] on li "Выполнен" at bounding box center [417, 37] width 48 height 11
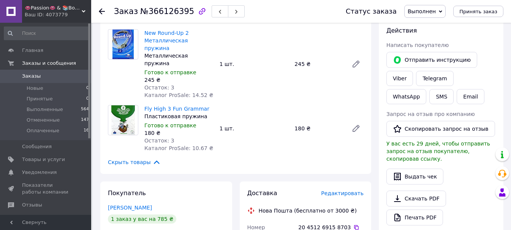
scroll to position [152, 0]
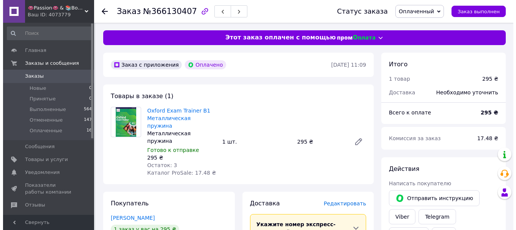
scroll to position [152, 0]
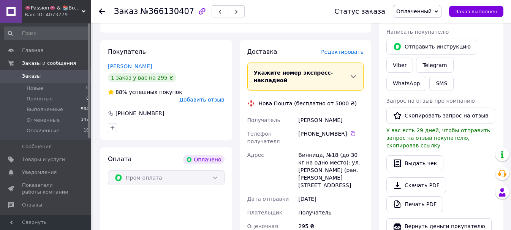
click at [342, 49] on span "Редактировать" at bounding box center [342, 52] width 43 height 6
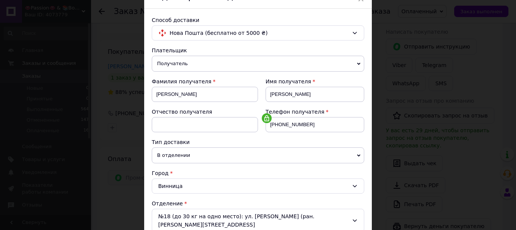
scroll to position [190, 0]
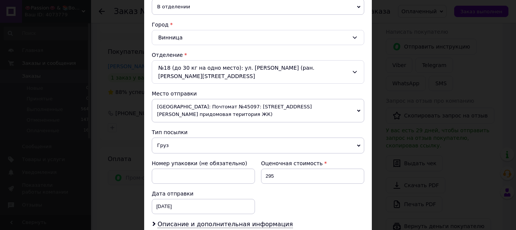
click at [203, 105] on span "[GEOGRAPHIC_DATA]: Почтомат №45097: [STREET_ADDRESS][PERSON_NAME] придомовая те…" at bounding box center [258, 111] width 213 height 24
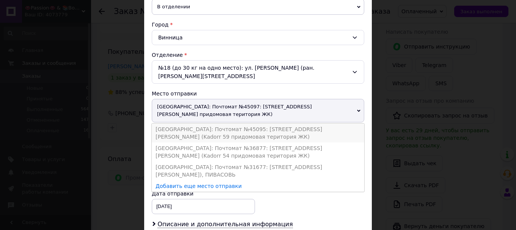
click at [210, 124] on li "[GEOGRAPHIC_DATA]: Почтомат №45095: [STREET_ADDRESS][PERSON_NAME] (Kadorr 59 пр…" at bounding box center [258, 133] width 213 height 19
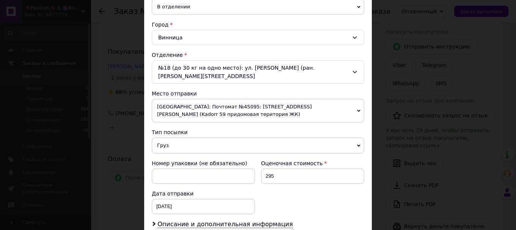
click at [204, 142] on span "Груз" at bounding box center [258, 146] width 213 height 16
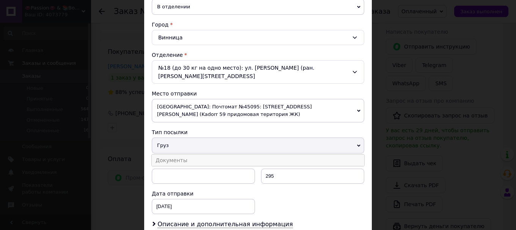
click at [205, 155] on li "Документы" at bounding box center [258, 160] width 213 height 11
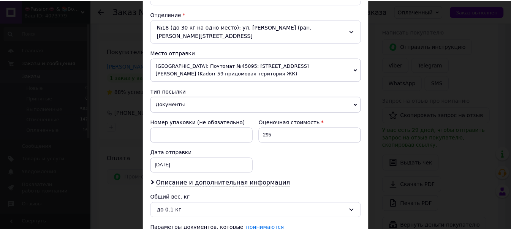
scroll to position [290, 0]
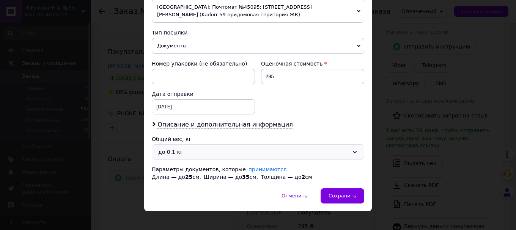
click at [199, 151] on div "до 0.1 кг" at bounding box center [258, 152] width 213 height 15
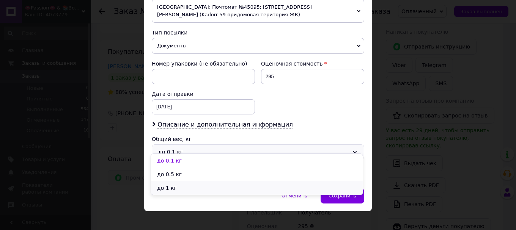
click at [200, 185] on li "до 1 кг" at bounding box center [257, 188] width 212 height 14
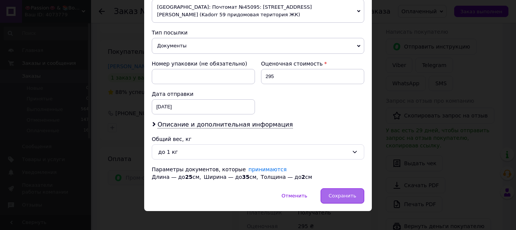
click at [342, 193] on span "Сохранить" at bounding box center [343, 196] width 28 height 6
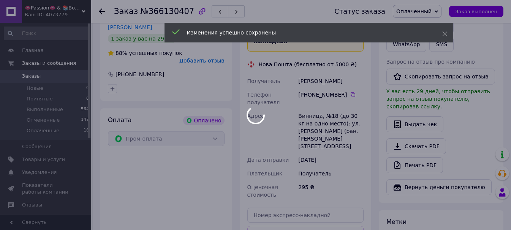
scroll to position [304, 0]
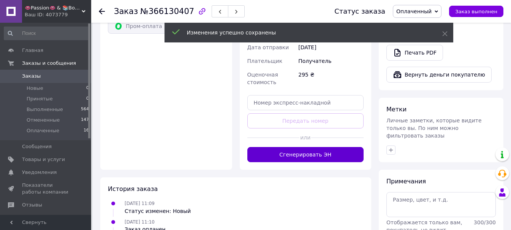
click at [297, 147] on button "Сгенерировать ЭН" at bounding box center [305, 154] width 117 height 15
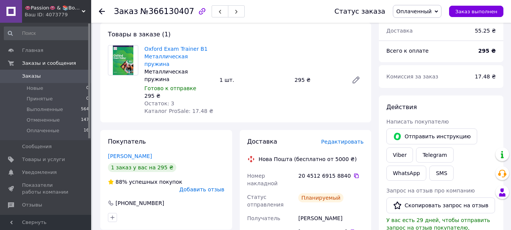
scroll to position [38, 0]
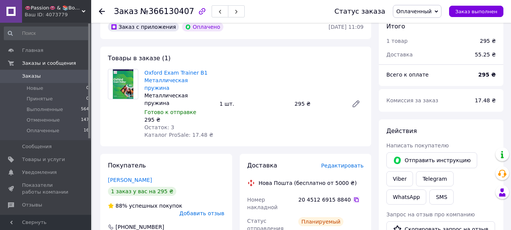
click at [353, 197] on icon at bounding box center [356, 200] width 6 height 6
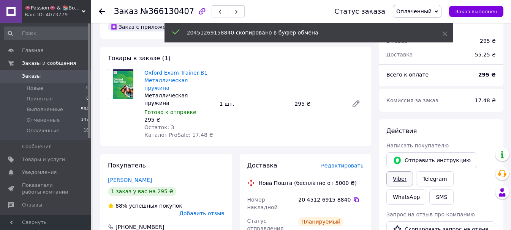
click at [396, 179] on link "Viber" at bounding box center [399, 179] width 27 height 15
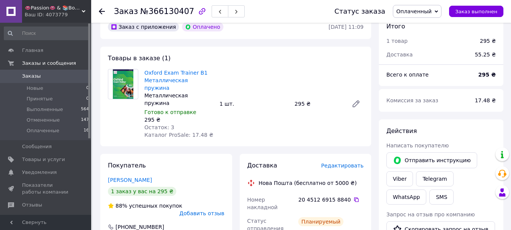
drag, startPoint x: 427, startPoint y: 9, endPoint x: 427, endPoint y: 17, distance: 7.2
click at [427, 10] on span "Оплаченный" at bounding box center [413, 11] width 35 height 6
click at [419, 38] on li "Выполнен" at bounding box center [417, 37] width 48 height 11
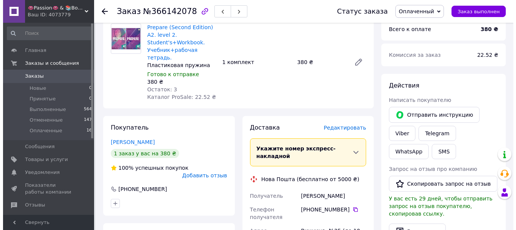
scroll to position [114, 0]
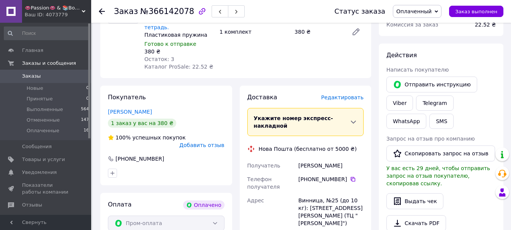
click at [338, 95] on span "Редактировать" at bounding box center [342, 98] width 43 height 6
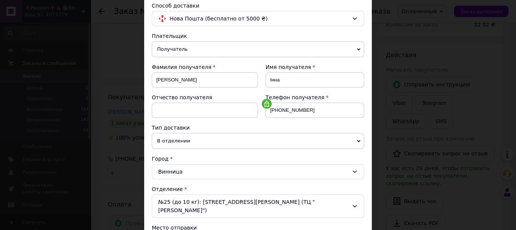
scroll to position [152, 0]
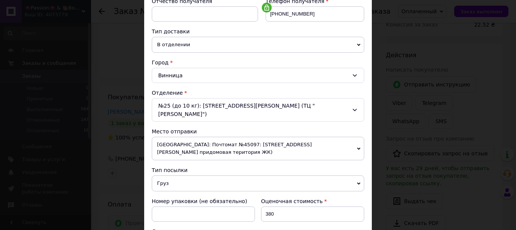
click at [208, 138] on span "[GEOGRAPHIC_DATA]: Почтомат №45097: [STREET_ADDRESS][PERSON_NAME] придомовая те…" at bounding box center [258, 149] width 213 height 24
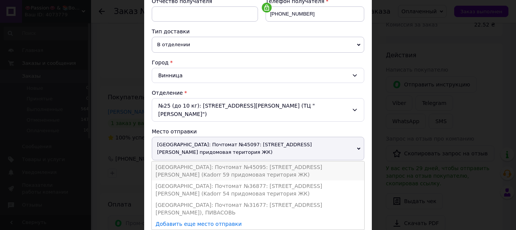
click at [209, 162] on li "[GEOGRAPHIC_DATA]: Почтомат №45095: [STREET_ADDRESS][PERSON_NAME] (Kadorr 59 пр…" at bounding box center [258, 171] width 213 height 19
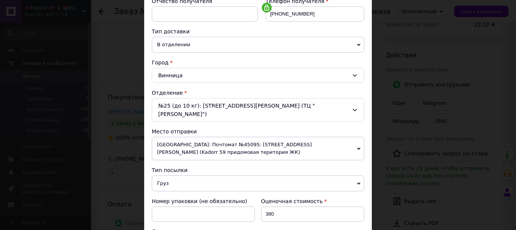
click at [200, 176] on span "Груз" at bounding box center [258, 184] width 213 height 16
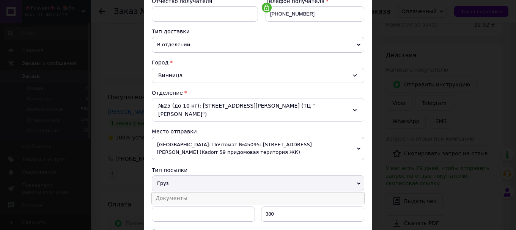
click at [198, 193] on li "Документы" at bounding box center [258, 198] width 213 height 11
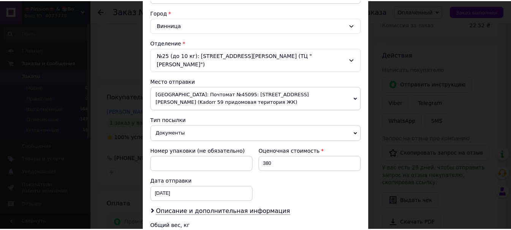
scroll to position [281, 0]
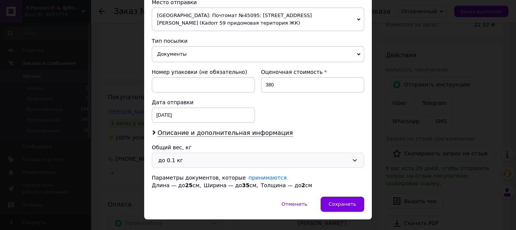
click at [197, 156] on div "до 0.1 кг" at bounding box center [253, 160] width 191 height 8
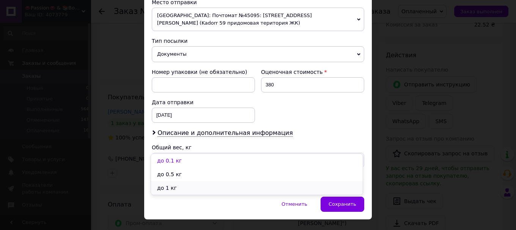
click at [193, 187] on li "до 1 кг" at bounding box center [257, 188] width 212 height 14
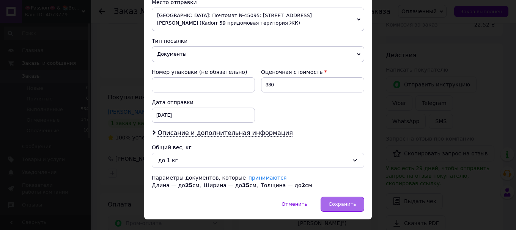
click at [342, 202] on span "Сохранить" at bounding box center [343, 205] width 28 height 6
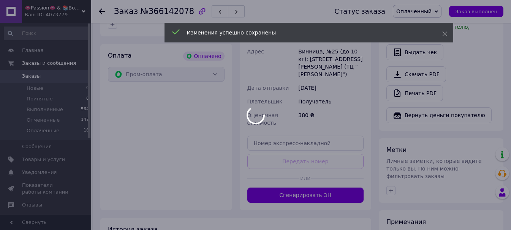
scroll to position [266, 0]
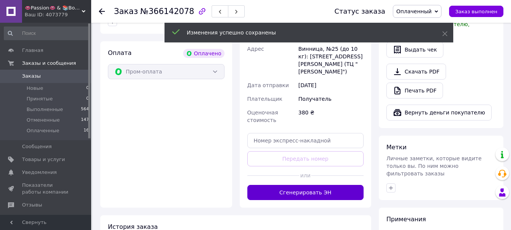
click at [309, 185] on button "Сгенерировать ЭН" at bounding box center [305, 192] width 117 height 15
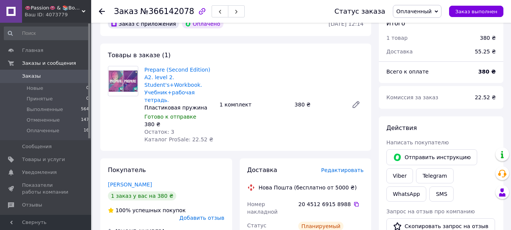
scroll to position [38, 0]
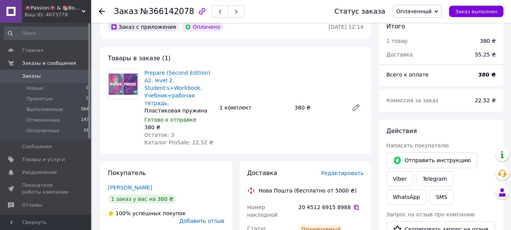
click at [353, 205] on icon at bounding box center [356, 208] width 6 height 6
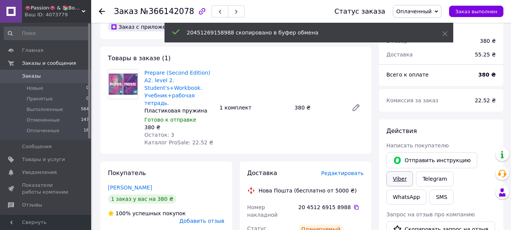
click at [402, 178] on link "Viber" at bounding box center [399, 179] width 27 height 15
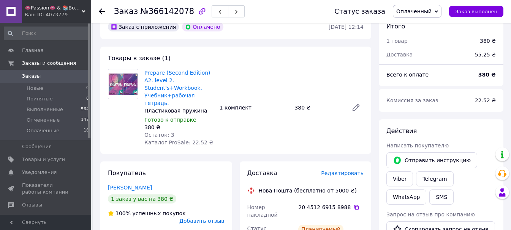
drag, startPoint x: 419, startPoint y: 10, endPoint x: 420, endPoint y: 17, distance: 7.6
click at [419, 10] on span "Оплаченный" at bounding box center [413, 11] width 35 height 6
click at [418, 36] on li "Выполнен" at bounding box center [417, 37] width 48 height 11
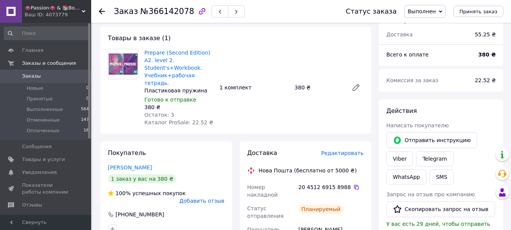
scroll to position [76, 0]
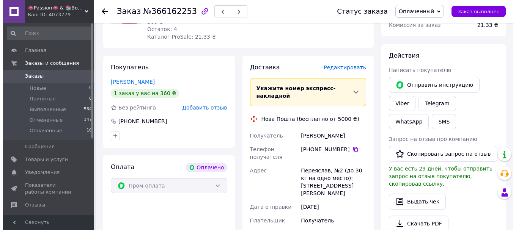
scroll to position [114, 0]
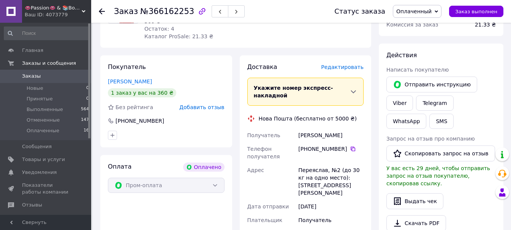
click at [341, 70] on span "Редактировать" at bounding box center [342, 67] width 43 height 6
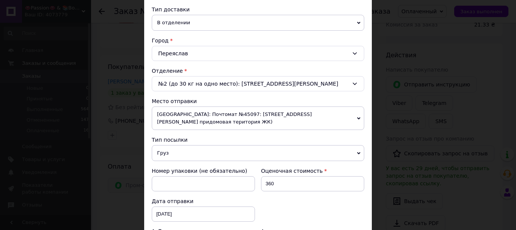
scroll to position [190, 0]
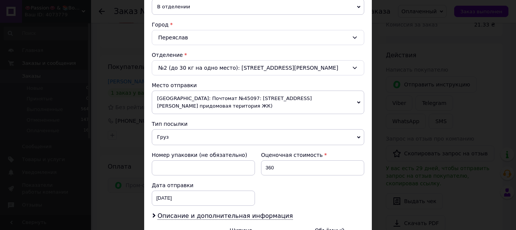
click at [202, 102] on span "[GEOGRAPHIC_DATA]: Почтомат №45097: [STREET_ADDRESS][PERSON_NAME] придомовая те…" at bounding box center [258, 103] width 213 height 24
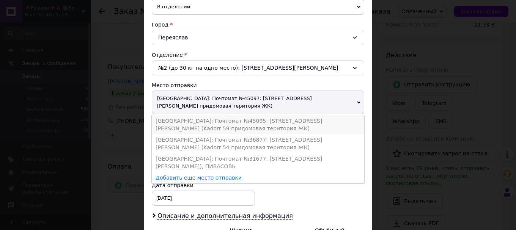
click at [203, 115] on li "[GEOGRAPHIC_DATA]: Почтомат №45095: [STREET_ADDRESS][PERSON_NAME] (Kadorr 59 пр…" at bounding box center [258, 124] width 213 height 19
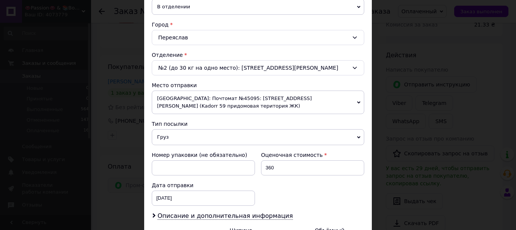
click at [200, 130] on span "Груз" at bounding box center [258, 137] width 213 height 16
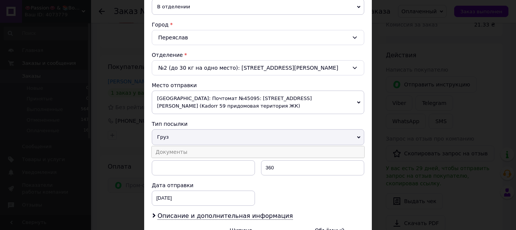
click at [204, 147] on li "Документы" at bounding box center [258, 152] width 213 height 11
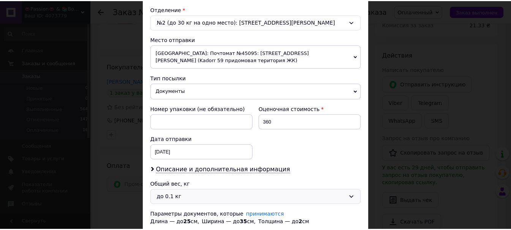
scroll to position [281, 0]
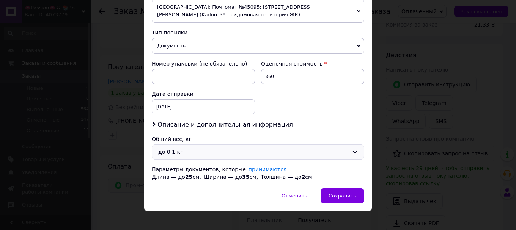
click at [191, 148] on div "до 0.1 кг" at bounding box center [253, 152] width 191 height 8
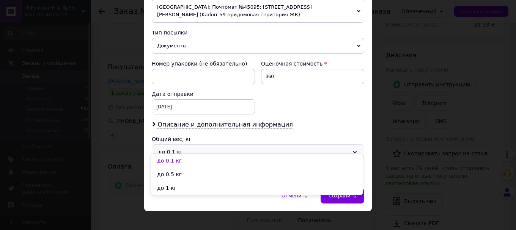
click at [188, 191] on li "до 1 кг" at bounding box center [257, 188] width 212 height 14
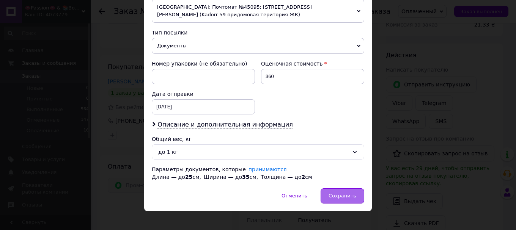
click at [355, 194] on div "Сохранить" at bounding box center [343, 196] width 44 height 15
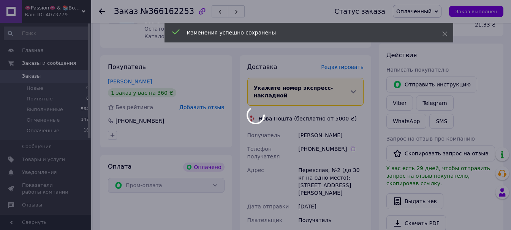
scroll to position [304, 0]
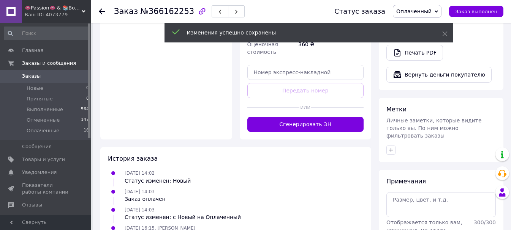
click at [303, 117] on button "Сгенерировать ЭН" at bounding box center [305, 124] width 117 height 15
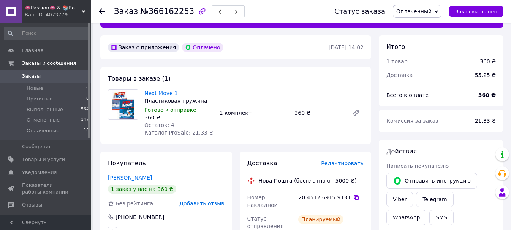
scroll to position [0, 0]
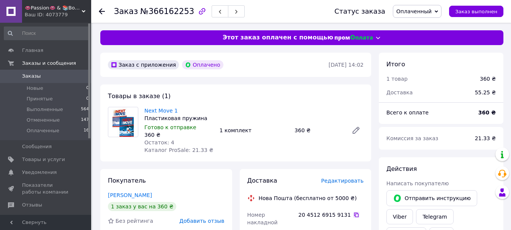
click at [354, 214] on icon at bounding box center [356, 215] width 5 height 5
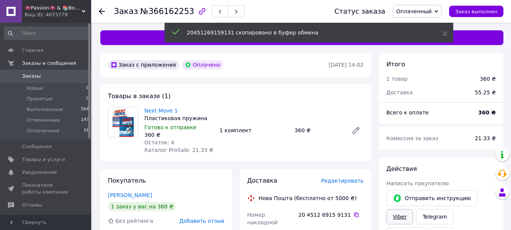
click at [394, 217] on link "Viber" at bounding box center [399, 217] width 27 height 15
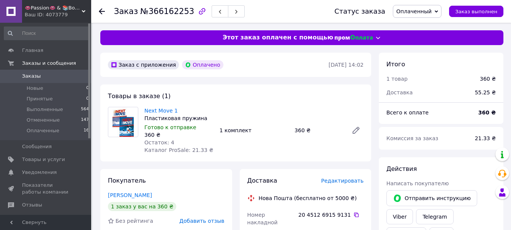
click at [428, 6] on span "Оплаченный" at bounding box center [417, 11] width 49 height 13
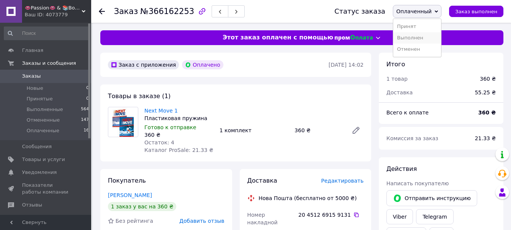
click at [424, 36] on li "Выполнен" at bounding box center [417, 37] width 48 height 11
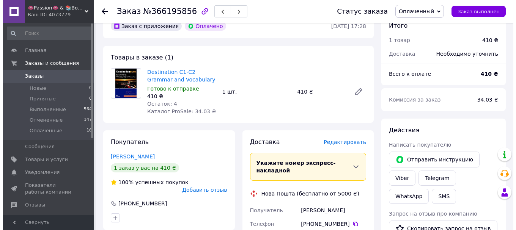
scroll to position [76, 0]
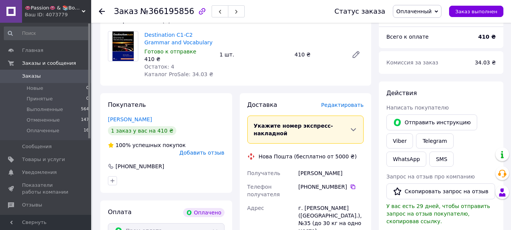
click at [337, 107] on span "Редактировать" at bounding box center [342, 105] width 43 height 6
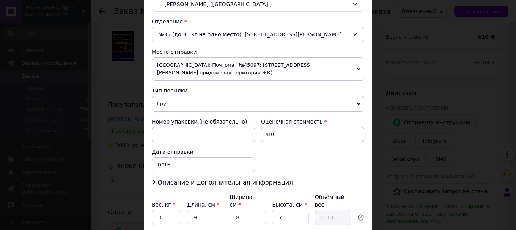
scroll to position [228, 0]
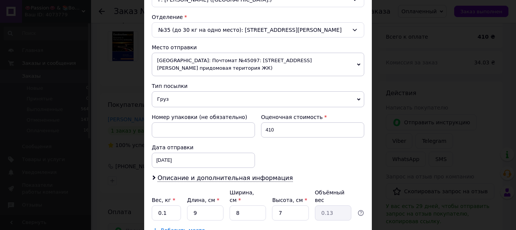
click at [184, 91] on span "Груз" at bounding box center [258, 99] width 213 height 16
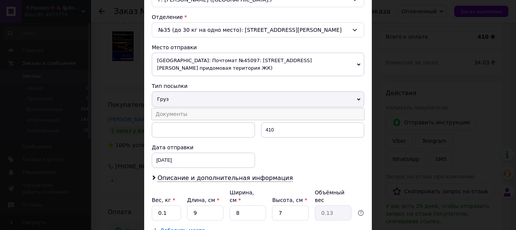
click at [188, 109] on li "Документы" at bounding box center [258, 114] width 213 height 11
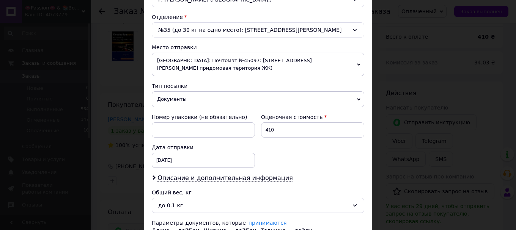
click at [211, 54] on span "[GEOGRAPHIC_DATA]: Почтомат №45097: [STREET_ADDRESS][PERSON_NAME] придомовая те…" at bounding box center [258, 65] width 213 height 24
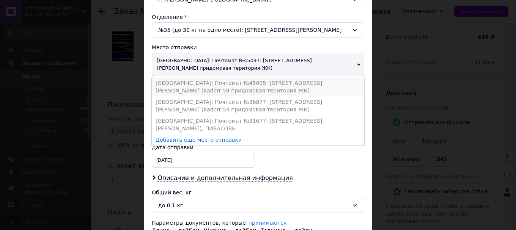
click at [211, 77] on li "[GEOGRAPHIC_DATA]: Почтомат №45095: [STREET_ADDRESS][PERSON_NAME] (Kadorr 59 пр…" at bounding box center [258, 86] width 213 height 19
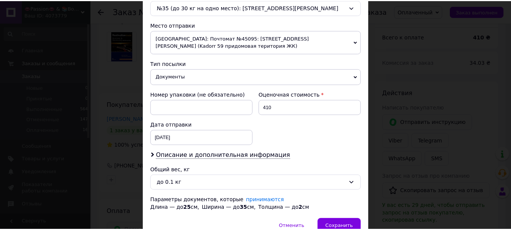
scroll to position [281, 0]
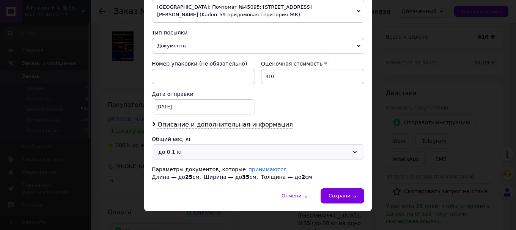
click at [192, 148] on div "до 0.1 кг" at bounding box center [253, 152] width 191 height 8
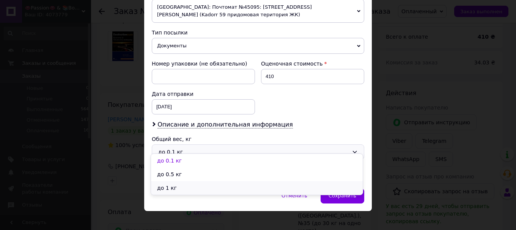
click at [191, 190] on li "до 1 кг" at bounding box center [257, 188] width 212 height 14
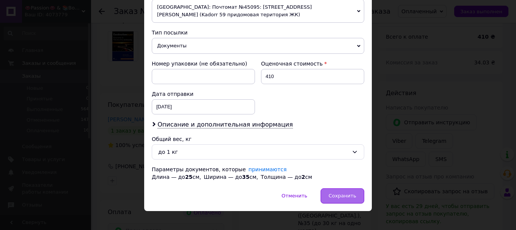
click at [348, 193] on span "Сохранить" at bounding box center [343, 196] width 28 height 6
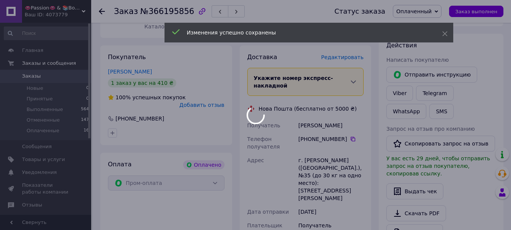
scroll to position [228, 0]
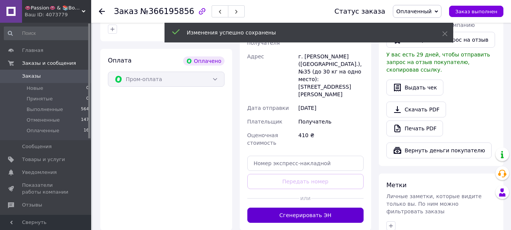
click at [304, 208] on button "Сгенерировать ЭН" at bounding box center [305, 215] width 117 height 15
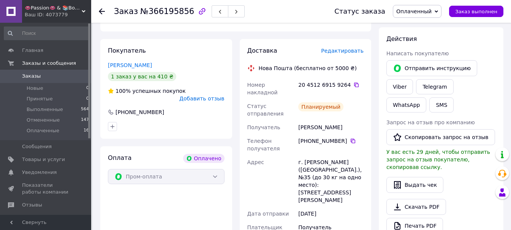
scroll to position [76, 0]
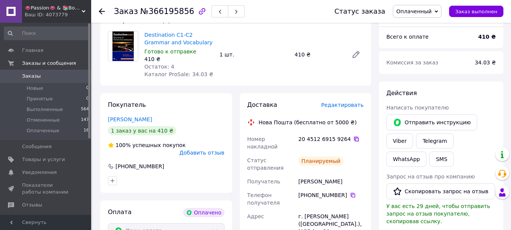
click at [354, 138] on icon at bounding box center [356, 139] width 5 height 5
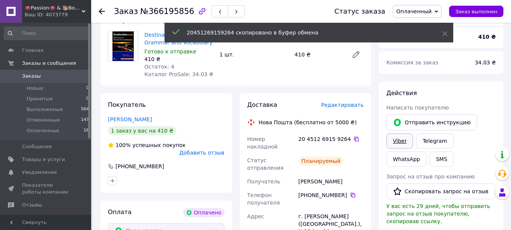
click at [398, 141] on link "Viber" at bounding box center [399, 141] width 27 height 15
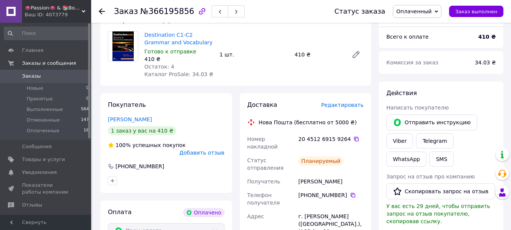
click at [424, 11] on span "Оплаченный" at bounding box center [413, 11] width 35 height 6
click at [422, 35] on li "Выполнен" at bounding box center [417, 37] width 48 height 11
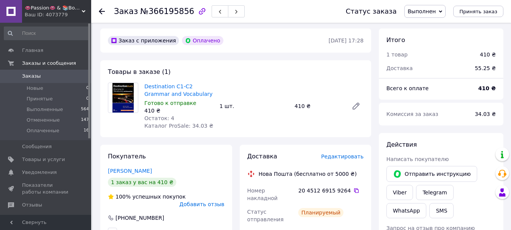
scroll to position [0, 0]
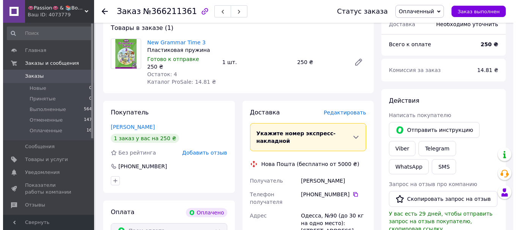
scroll to position [114, 0]
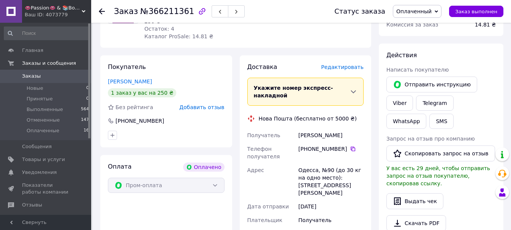
click at [341, 68] on span "Редактировать" at bounding box center [342, 67] width 43 height 6
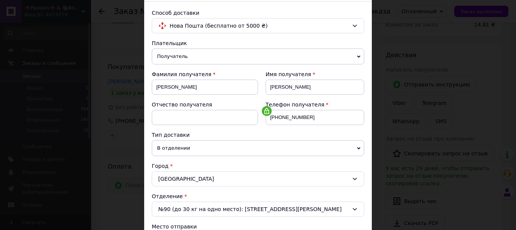
scroll to position [152, 0]
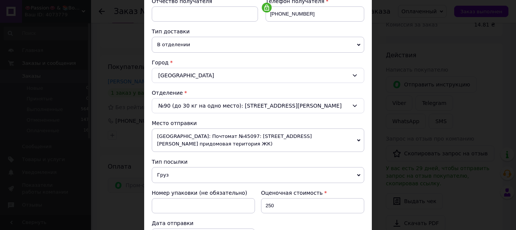
click at [199, 139] on span "[GEOGRAPHIC_DATA]: Почтомат №45097: [STREET_ADDRESS][PERSON_NAME] придомовая те…" at bounding box center [258, 141] width 213 height 24
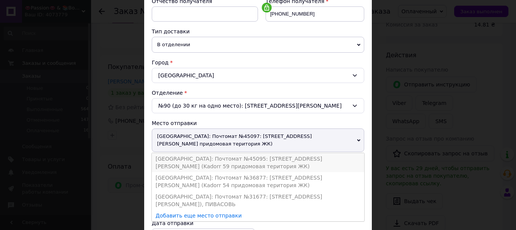
click at [205, 153] on li "[GEOGRAPHIC_DATA]: Почтомат №45095: [STREET_ADDRESS][PERSON_NAME] (Kadorr 59 пр…" at bounding box center [258, 162] width 213 height 19
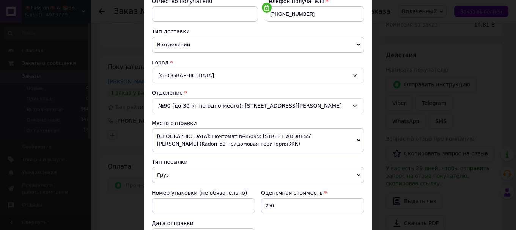
click at [200, 167] on span "Груз" at bounding box center [258, 175] width 213 height 16
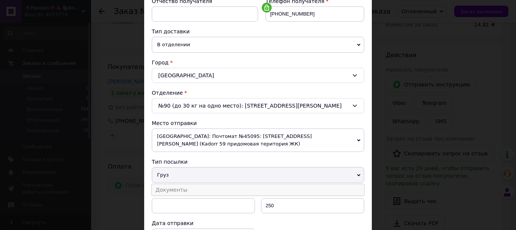
click at [200, 184] on li "Документы" at bounding box center [258, 189] width 213 height 11
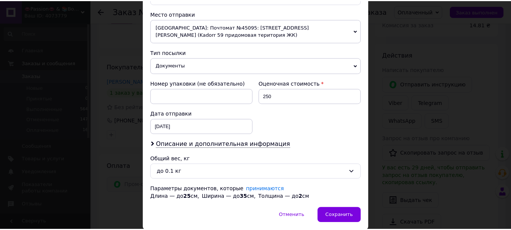
scroll to position [266, 0]
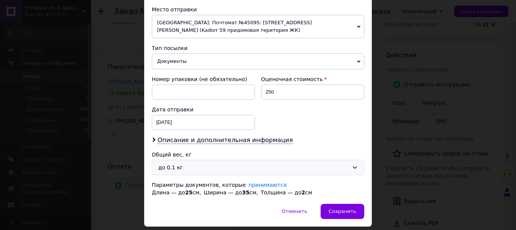
click at [196, 164] on div "до 0.1 кг" at bounding box center [253, 168] width 191 height 8
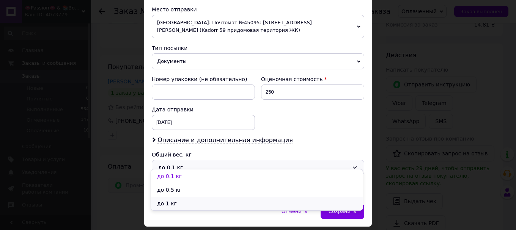
click at [196, 199] on li "до 1 кг" at bounding box center [257, 204] width 212 height 14
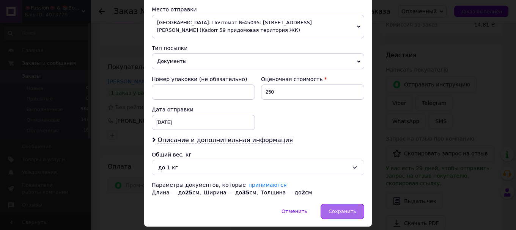
click at [342, 209] on span "Сохранить" at bounding box center [343, 212] width 28 height 6
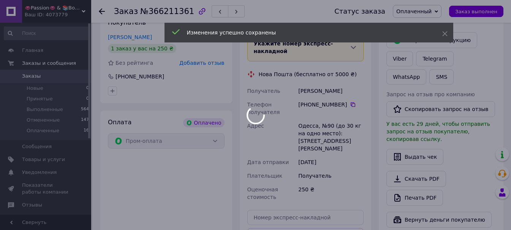
scroll to position [228, 0]
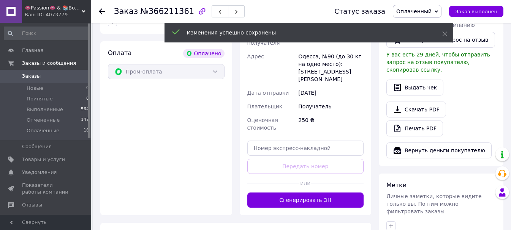
click at [294, 193] on button "Сгенерировать ЭН" at bounding box center [305, 200] width 117 height 15
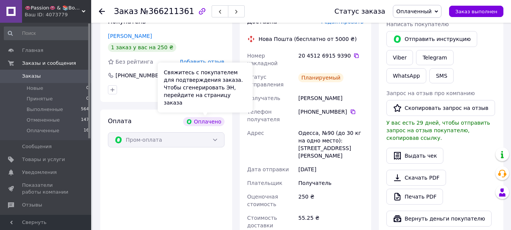
scroll to position [76, 0]
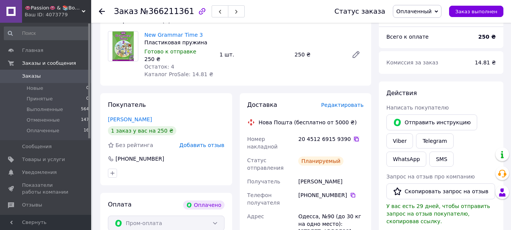
click at [353, 139] on icon at bounding box center [356, 139] width 6 height 6
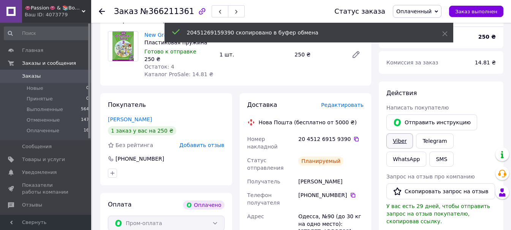
click at [394, 141] on link "Viber" at bounding box center [399, 141] width 27 height 15
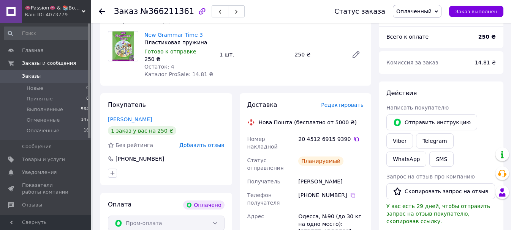
click at [353, 141] on icon at bounding box center [356, 139] width 6 height 6
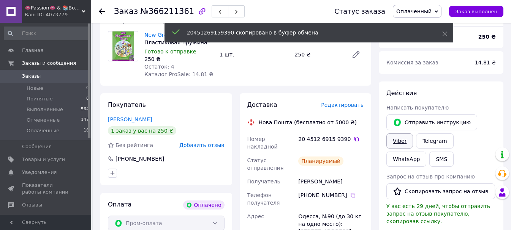
click at [399, 142] on link "Viber" at bounding box center [399, 141] width 27 height 15
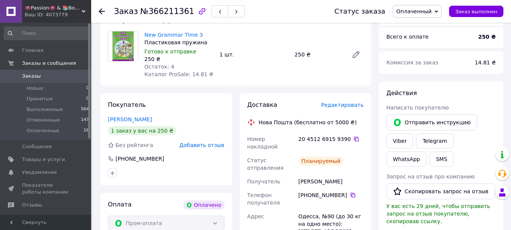
click at [421, 12] on span "Оплаченный" at bounding box center [413, 11] width 35 height 6
click at [422, 35] on li "Выполнен" at bounding box center [417, 37] width 48 height 11
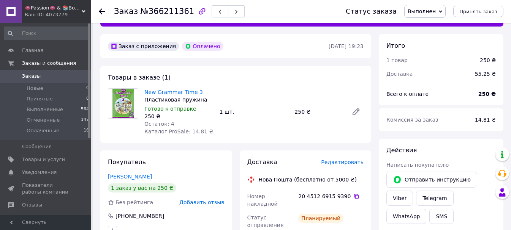
scroll to position [0, 0]
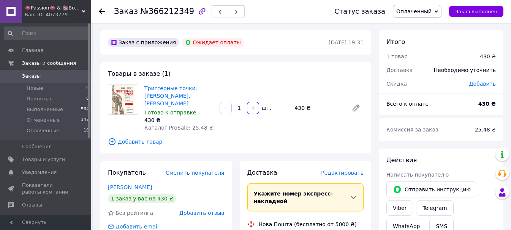
click at [337, 170] on span "Редактировать" at bounding box center [342, 173] width 43 height 6
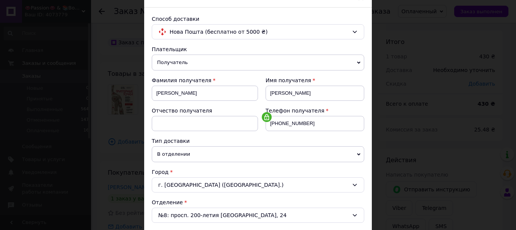
scroll to position [152, 0]
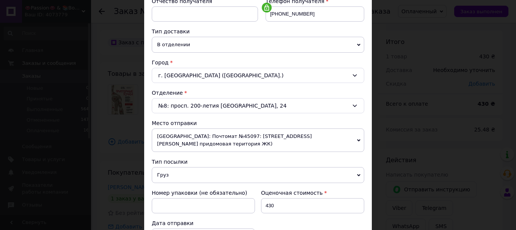
click at [201, 136] on span "[GEOGRAPHIC_DATA]: Почтомат №45097: [STREET_ADDRESS][PERSON_NAME] придомовая те…" at bounding box center [258, 141] width 213 height 24
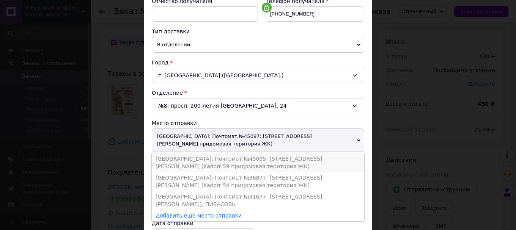
click at [203, 153] on li "[GEOGRAPHIC_DATA]: Почтомат №45095: [STREET_ADDRESS][PERSON_NAME] (Kadorr 59 пр…" at bounding box center [258, 162] width 213 height 19
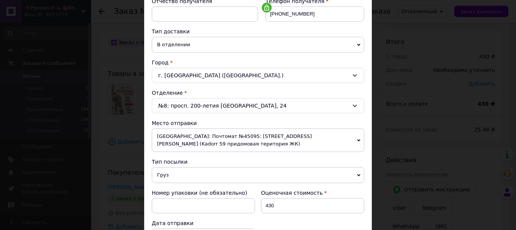
click at [199, 170] on span "Груз" at bounding box center [258, 175] width 213 height 16
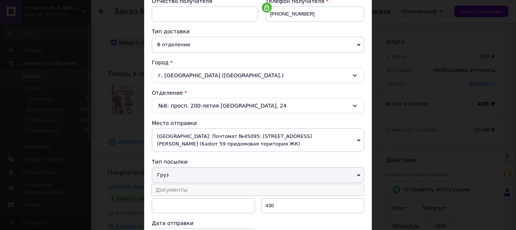
click at [199, 184] on li "Документы" at bounding box center [258, 189] width 213 height 11
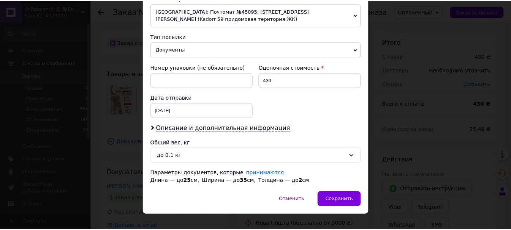
scroll to position [281, 0]
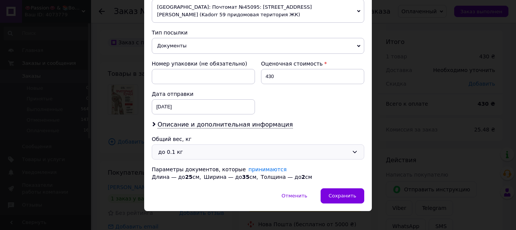
click at [189, 148] on div "до 0.1 кг" at bounding box center [253, 152] width 191 height 8
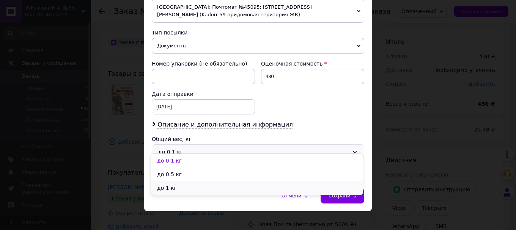
click at [189, 186] on li "до 1 кг" at bounding box center [257, 188] width 212 height 14
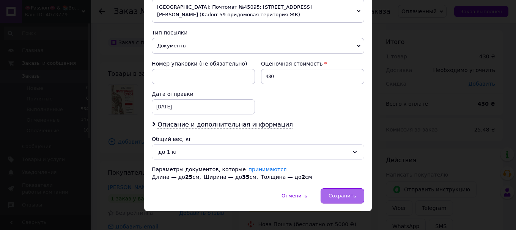
click at [335, 193] on span "Сохранить" at bounding box center [343, 196] width 28 height 6
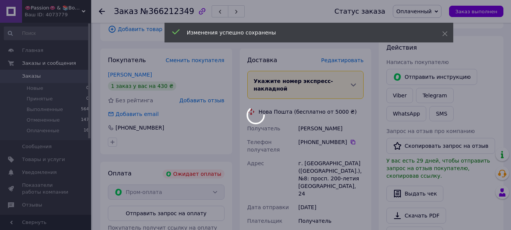
scroll to position [190, 0]
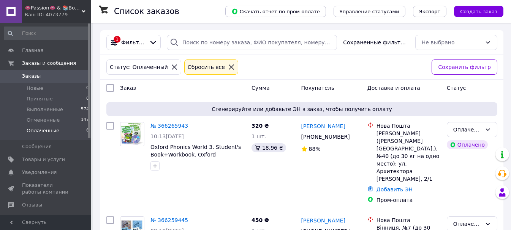
click at [66, 15] on div "Ваш ID: 4073779" at bounding box center [58, 14] width 66 height 7
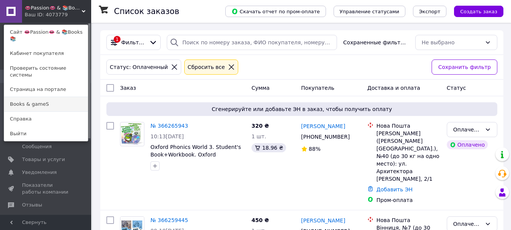
click at [52, 97] on link "Books & gameS" at bounding box center [46, 104] width 84 height 14
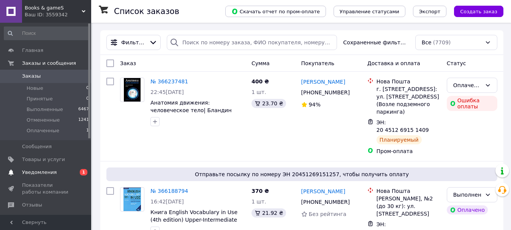
click at [60, 175] on span "Уведомления" at bounding box center [46, 172] width 48 height 7
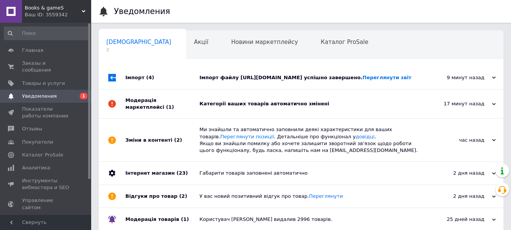
click at [236, 112] on div "Категорії ваших товарів автоматично змінені" at bounding box center [309, 104] width 220 height 29
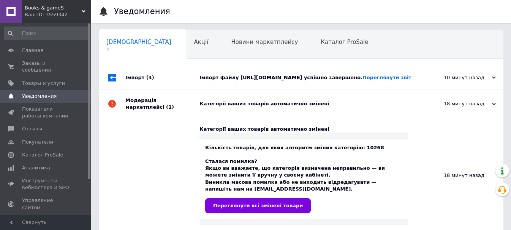
click at [275, 79] on div "Імпорт файлу https://smtm.com.ua/_prices/import-retail-ua-2.xml успішно заверше…" at bounding box center [309, 77] width 220 height 7
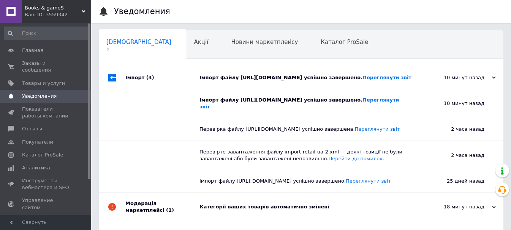
click at [275, 79] on div "Імпорт файлу https://smtm.com.ua/_prices/import-retail-ua-2.xml успішно заверше…" at bounding box center [309, 77] width 220 height 7
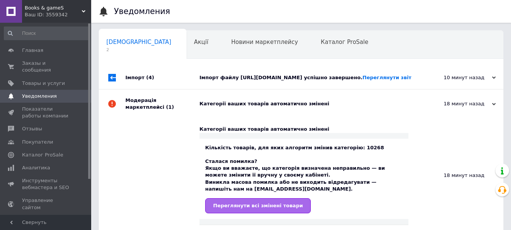
click at [265, 203] on span "Переглянути всі змінені товари" at bounding box center [258, 206] width 90 height 6
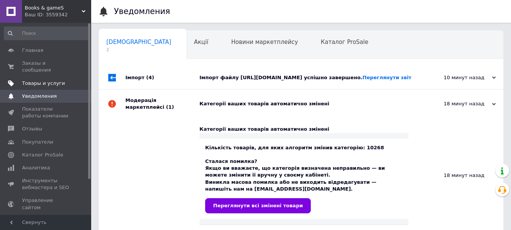
click at [49, 80] on span "Товары и услуги" at bounding box center [43, 83] width 43 height 7
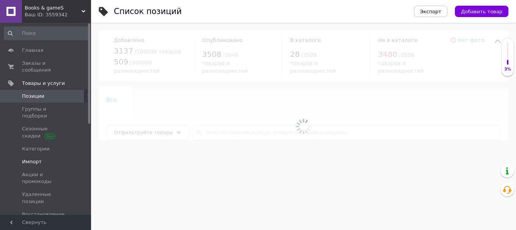
click at [47, 159] on span "Импорт" at bounding box center [46, 162] width 48 height 7
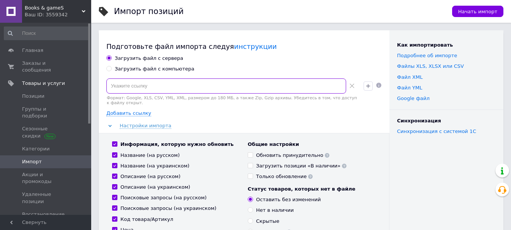
paste input "https://smtm.com.ua/_prices/import-retail-2.xml"
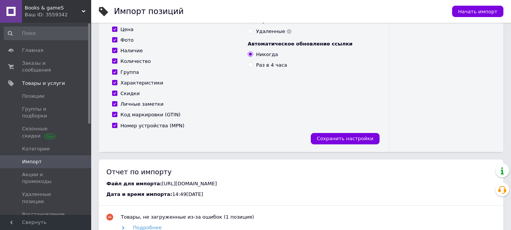
scroll to position [266, 0]
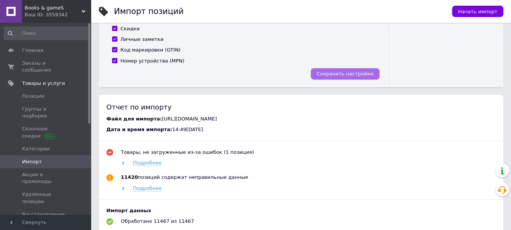
type input "https://smtm.com.ua/_prices/import-retail-2.xml"
drag, startPoint x: 350, startPoint y: 70, endPoint x: 481, endPoint y: 82, distance: 131.2
click at [481, 82] on div "Импорт позиций Начать импорт Подготовьте файл импорта следуя инструкции Загрузи…" at bounding box center [300, 22] width 419 height 577
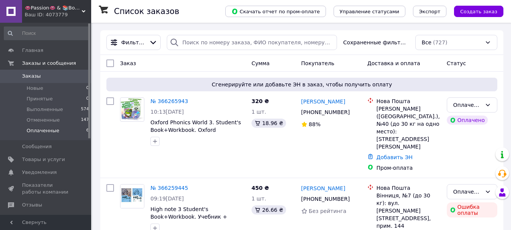
click at [58, 129] on li "Оплаченные 6" at bounding box center [46, 133] width 93 height 14
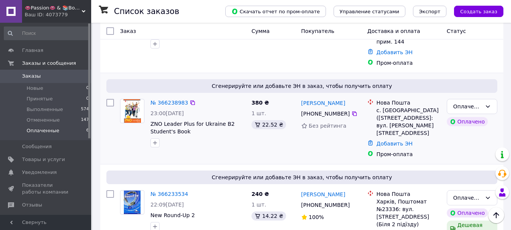
scroll to position [228, 0]
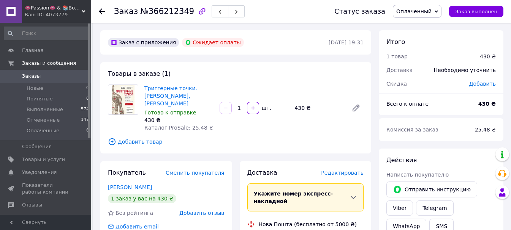
click at [351, 170] on span "Редактировать" at bounding box center [342, 173] width 43 height 6
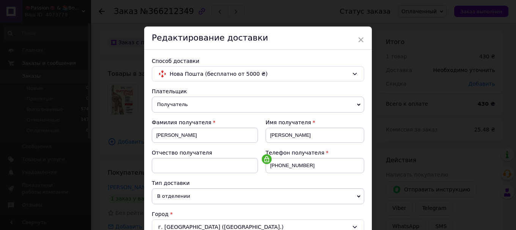
scroll to position [152, 0]
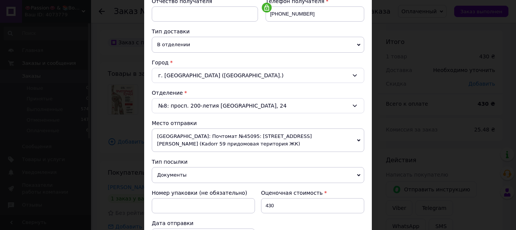
click at [203, 139] on span "[GEOGRAPHIC_DATA]: Почтомат №45095: [STREET_ADDRESS][PERSON_NAME] (Kadorr 59 пр…" at bounding box center [258, 141] width 213 height 24
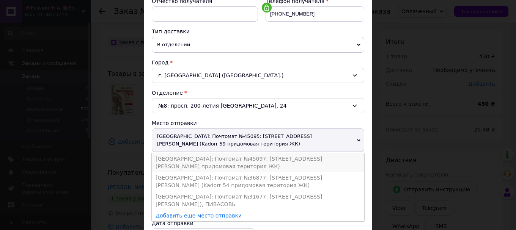
click at [207, 153] on li "[GEOGRAPHIC_DATA]: Почтомат №45097: [STREET_ADDRESS][PERSON_NAME] придомовая те…" at bounding box center [258, 162] width 213 height 19
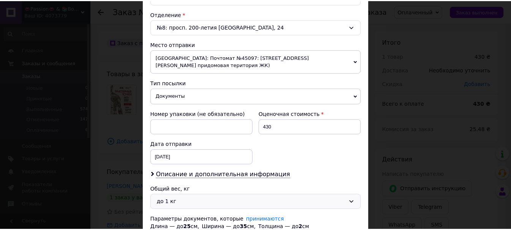
scroll to position [281, 0]
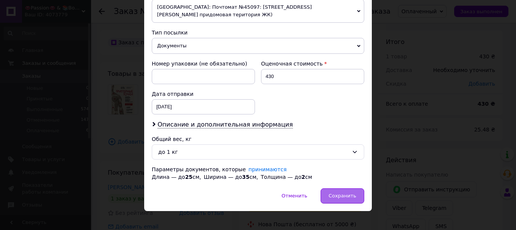
click at [347, 193] on span "Сохранить" at bounding box center [343, 196] width 28 height 6
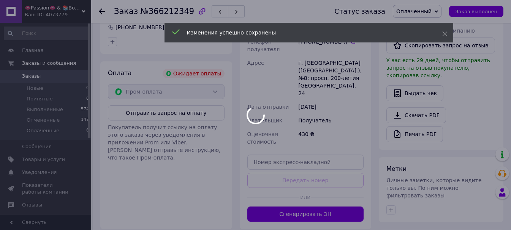
scroll to position [228, 0]
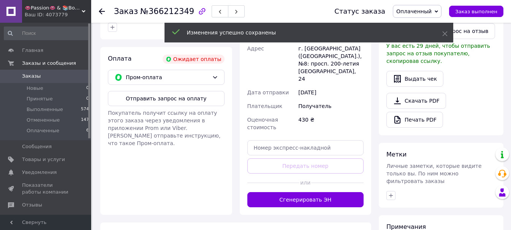
click at [303, 192] on button "Сгенерировать ЭН" at bounding box center [305, 199] width 117 height 15
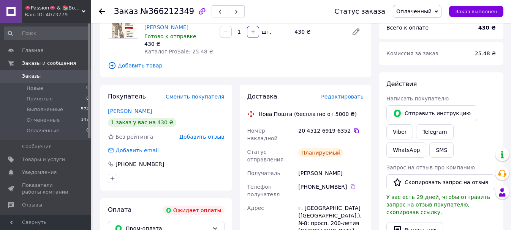
scroll to position [76, 0]
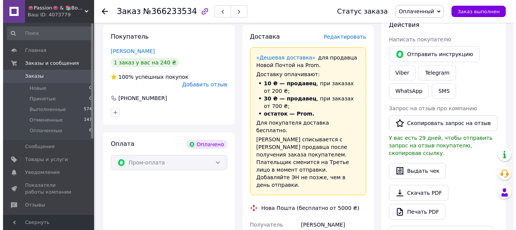
scroll to position [152, 0]
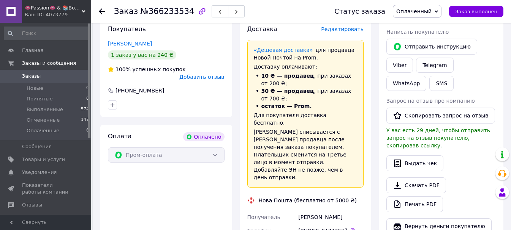
click at [345, 31] on span "Редактировать" at bounding box center [342, 29] width 43 height 6
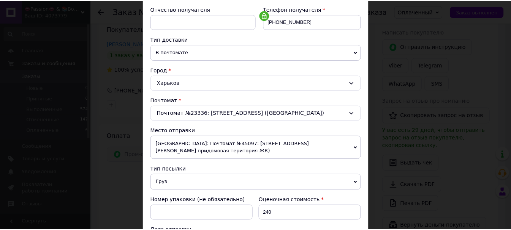
scroll to position [266, 0]
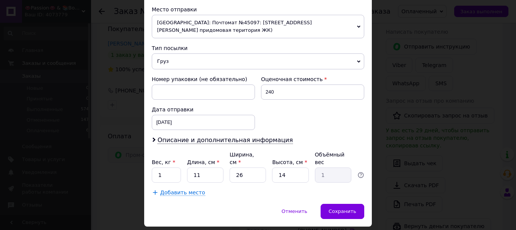
click at [224, 54] on span "Груз" at bounding box center [258, 62] width 213 height 16
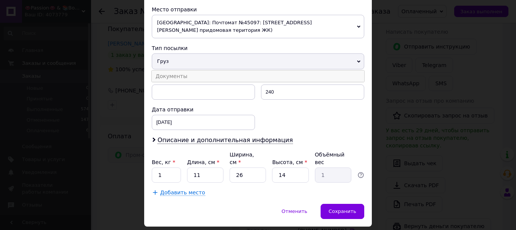
click at [214, 71] on li "Документы" at bounding box center [258, 76] width 213 height 11
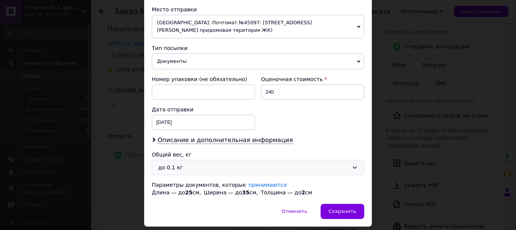
click at [196, 164] on div "до 0.1 кг" at bounding box center [253, 168] width 191 height 8
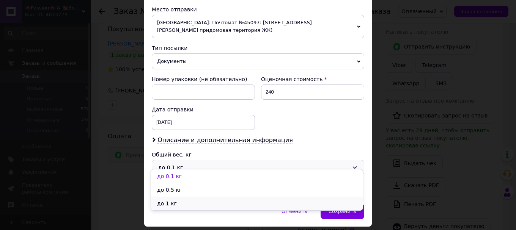
click at [200, 203] on li "до 1 кг" at bounding box center [257, 204] width 212 height 14
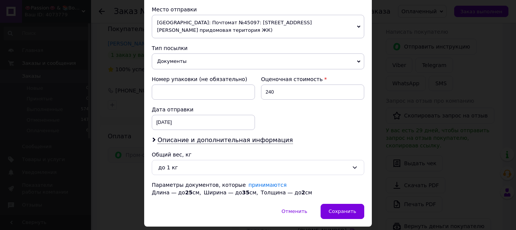
click at [345, 213] on div "Отменить   Сохранить" at bounding box center [258, 215] width 228 height 23
click at [342, 209] on span "Сохранить" at bounding box center [343, 212] width 28 height 6
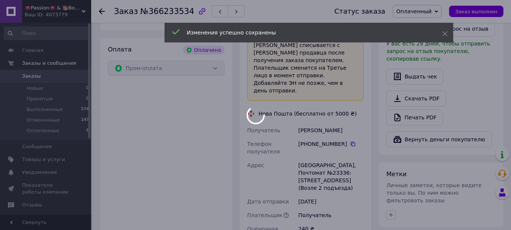
scroll to position [342, 0]
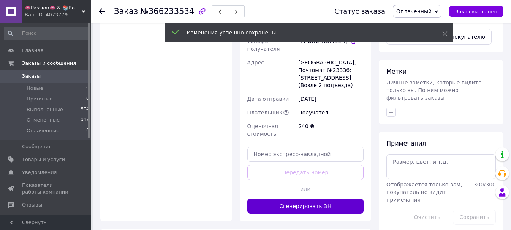
click at [314, 199] on button "Сгенерировать ЭН" at bounding box center [305, 206] width 117 height 15
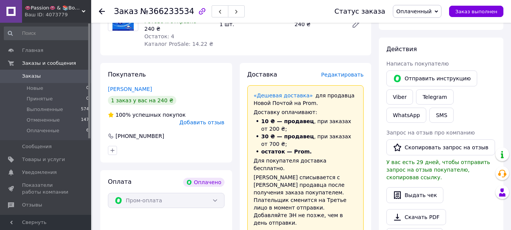
scroll to position [0, 0]
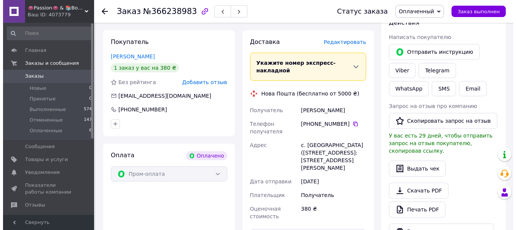
scroll to position [76, 0]
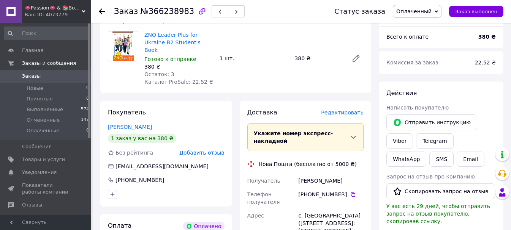
click at [353, 110] on span "Редактировать" at bounding box center [342, 113] width 43 height 6
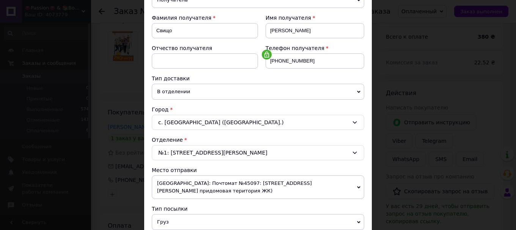
scroll to position [228, 0]
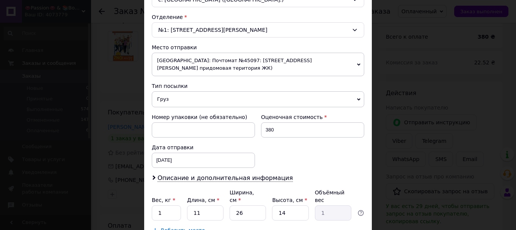
click at [197, 91] on span "Груз" at bounding box center [258, 99] width 213 height 16
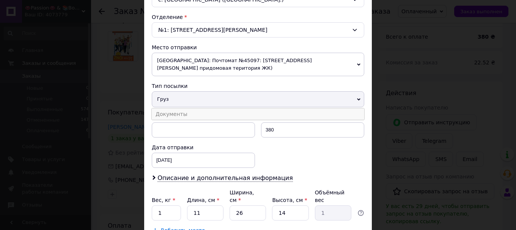
click at [197, 109] on li "Документы" at bounding box center [258, 114] width 213 height 11
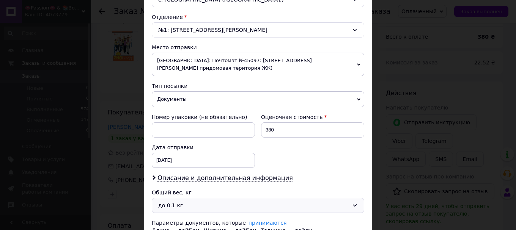
click at [186, 202] on div "до 0.1 кг" at bounding box center [253, 206] width 191 height 8
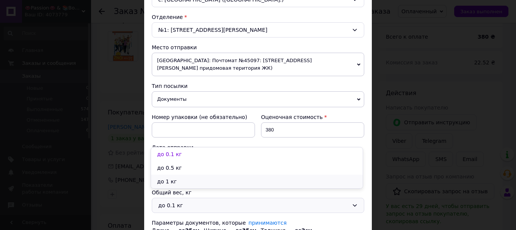
click at [184, 178] on li "до 1 кг" at bounding box center [257, 182] width 212 height 14
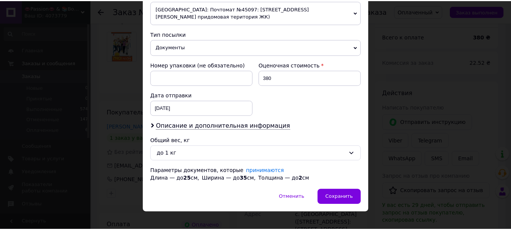
scroll to position [281, 0]
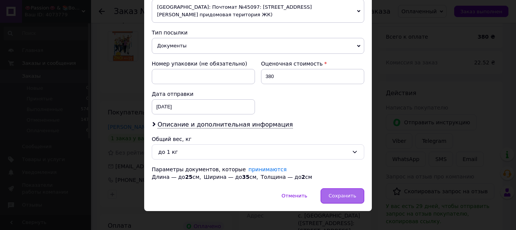
click at [340, 193] on span "Сохранить" at bounding box center [343, 196] width 28 height 6
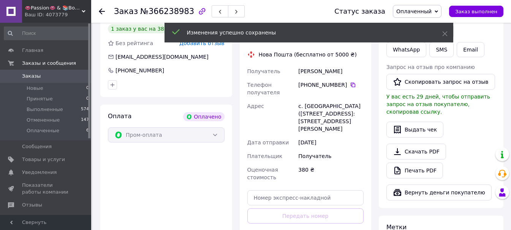
scroll to position [266, 0]
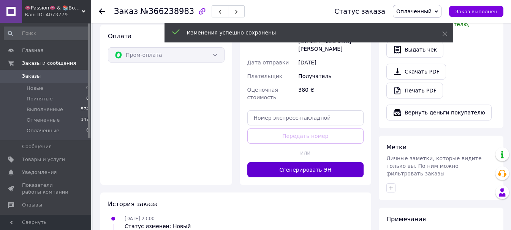
click at [337, 162] on button "Сгенерировать ЭН" at bounding box center [305, 169] width 117 height 15
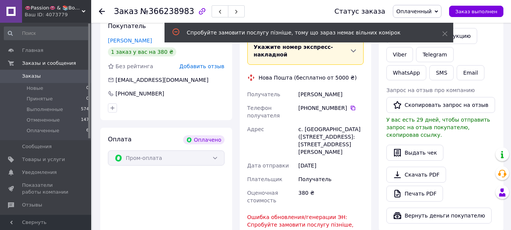
scroll to position [152, 0]
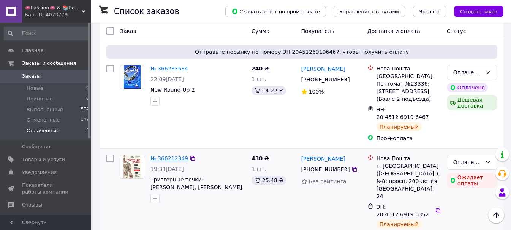
scroll to position [298, 0]
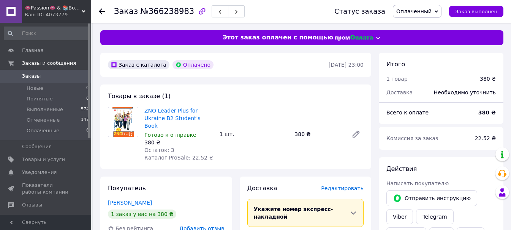
click at [347, 186] on span "Редактировать" at bounding box center [342, 189] width 43 height 6
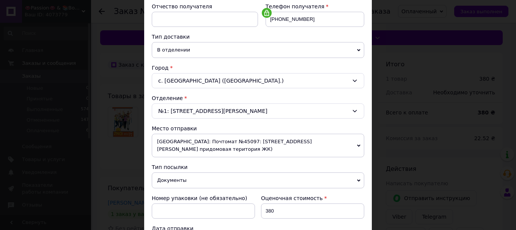
scroll to position [152, 0]
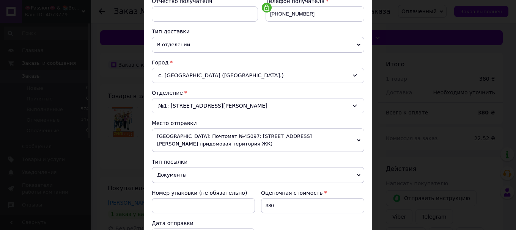
click at [212, 136] on span "Одесса: Почтомат №45097: ул. Сахарова, 3Б (Kadorr 30 придомовая територия ЖК)" at bounding box center [258, 141] width 213 height 24
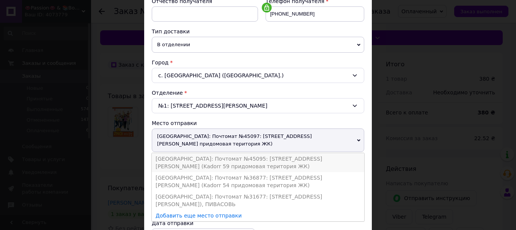
click at [218, 153] on li "Одесса: Почтомат №45095: ул. Сахарова, 3е (Kadorr 59 придомовая територия ЖК)" at bounding box center [258, 162] width 213 height 19
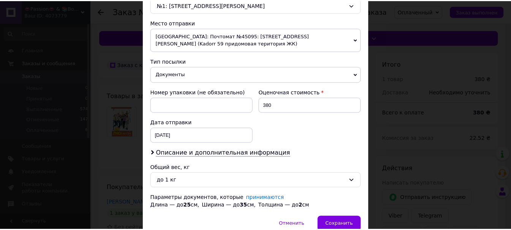
scroll to position [281, 0]
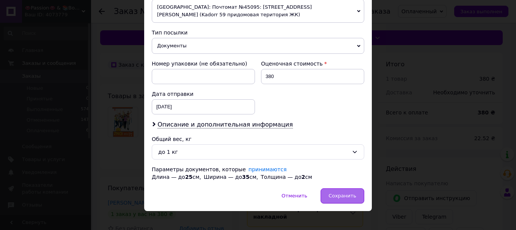
click at [339, 189] on div "Сохранить" at bounding box center [343, 196] width 44 height 15
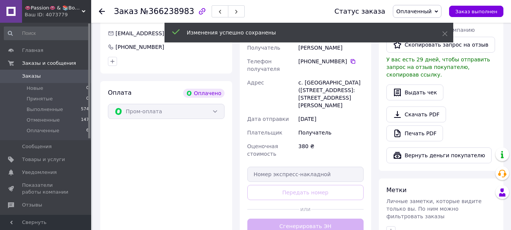
scroll to position [266, 0]
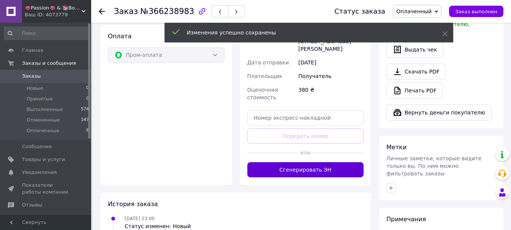
click at [295, 162] on button "Сгенерировать ЭН" at bounding box center [305, 169] width 117 height 15
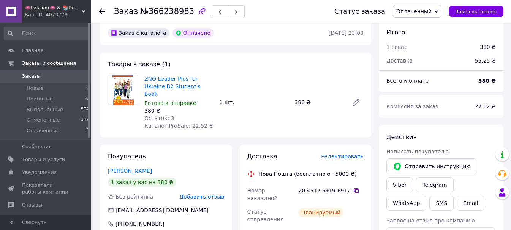
scroll to position [76, 0]
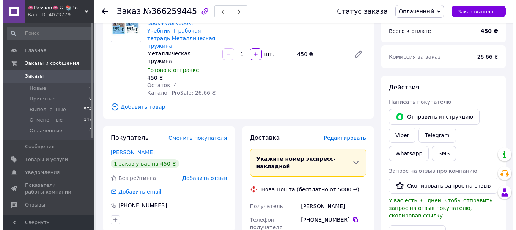
scroll to position [114, 0]
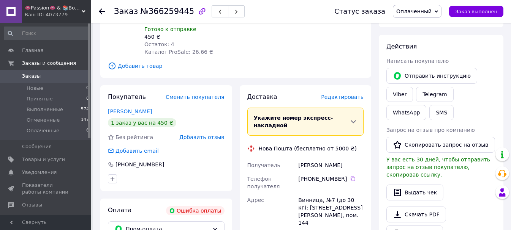
click at [345, 94] on span "Редактировать" at bounding box center [342, 97] width 43 height 6
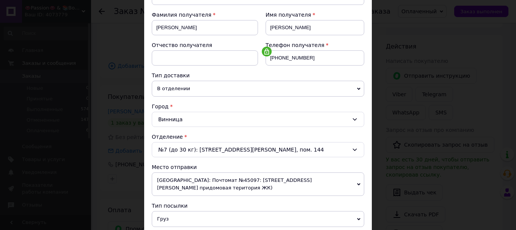
scroll to position [190, 0]
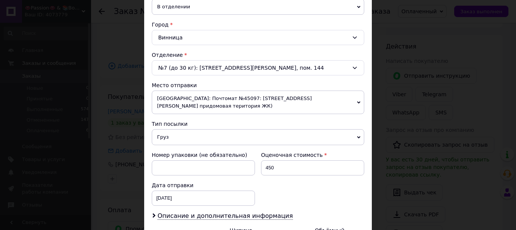
click at [206, 102] on span "[GEOGRAPHIC_DATA]: Почтомат №45097: [STREET_ADDRESS][PERSON_NAME] придомовая те…" at bounding box center [258, 103] width 213 height 24
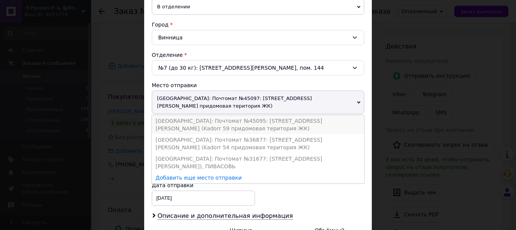
click at [210, 115] on li "Одесса: Почтомат №45095: ул. Сахарова, 3е (Kadorr 59 придомовая територия ЖК)" at bounding box center [258, 124] width 213 height 19
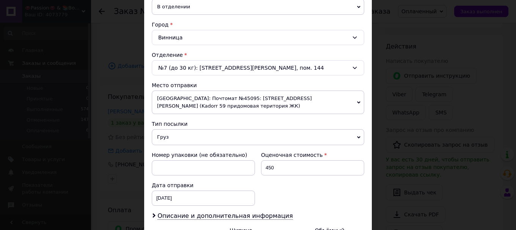
click at [205, 131] on span "Груз" at bounding box center [258, 137] width 213 height 16
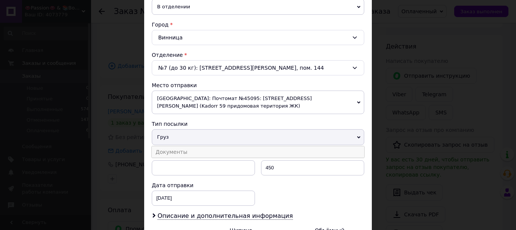
click at [203, 147] on li "Документы" at bounding box center [258, 152] width 213 height 11
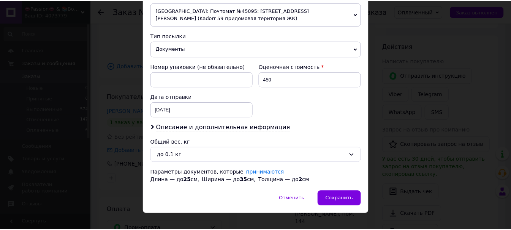
scroll to position [281, 0]
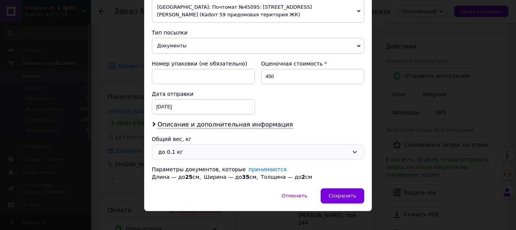
click at [207, 148] on div "до 0.1 кг" at bounding box center [253, 152] width 191 height 8
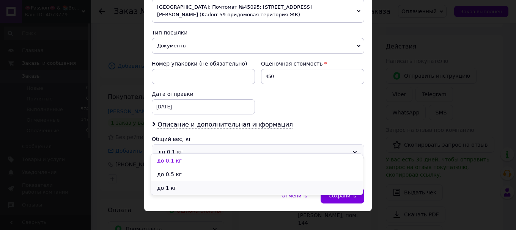
click at [202, 189] on li "до 1 кг" at bounding box center [257, 188] width 212 height 14
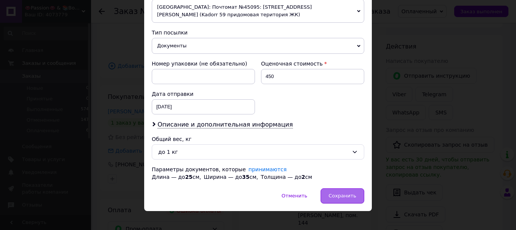
click at [325, 189] on div "Сохранить" at bounding box center [343, 196] width 44 height 15
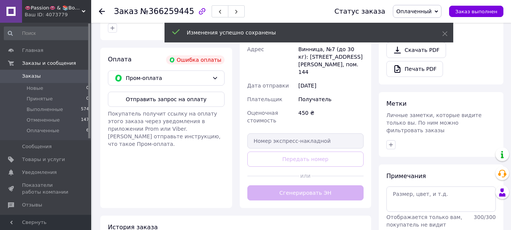
scroll to position [266, 0]
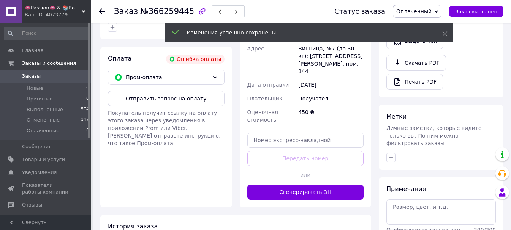
click at [302, 185] on button "Сгенерировать ЭН" at bounding box center [305, 192] width 117 height 15
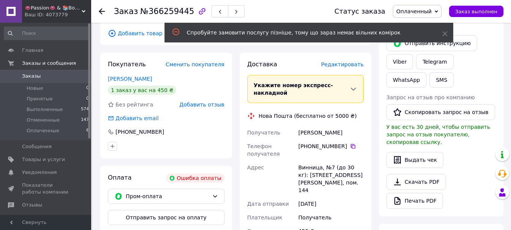
scroll to position [190, 0]
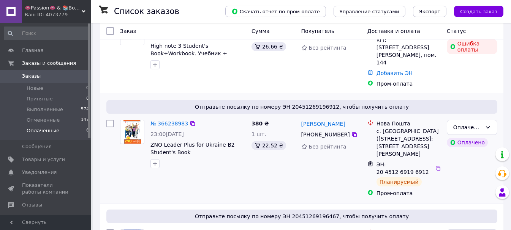
scroll to position [190, 0]
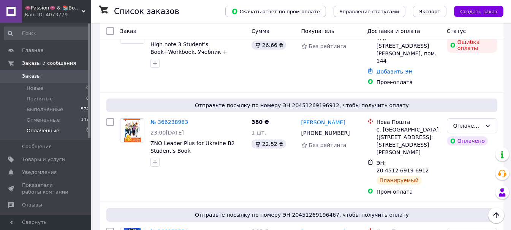
click at [70, 129] on li "Оплаченные 6" at bounding box center [46, 133] width 93 height 14
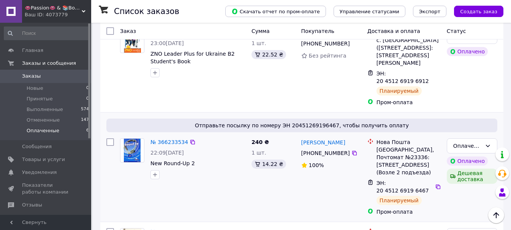
scroll to position [271, 0]
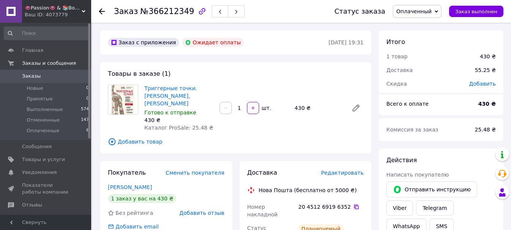
click at [354, 205] on icon at bounding box center [356, 207] width 5 height 5
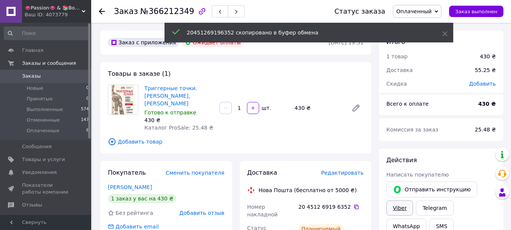
click at [397, 208] on link "Viber" at bounding box center [399, 208] width 27 height 15
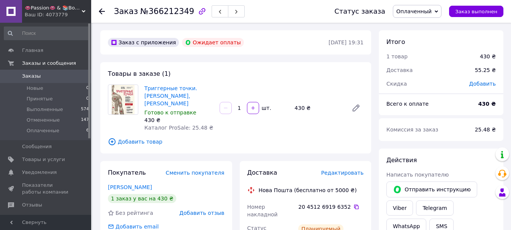
click at [424, 11] on span "Оплаченный" at bounding box center [413, 11] width 35 height 6
click at [425, 36] on li "Выполнен" at bounding box center [417, 37] width 48 height 11
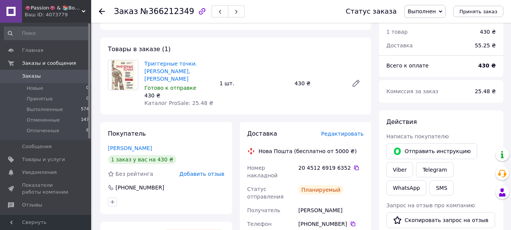
scroll to position [38, 0]
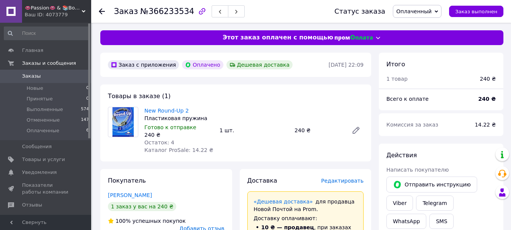
click at [339, 180] on span "Редактировать" at bounding box center [342, 181] width 43 height 6
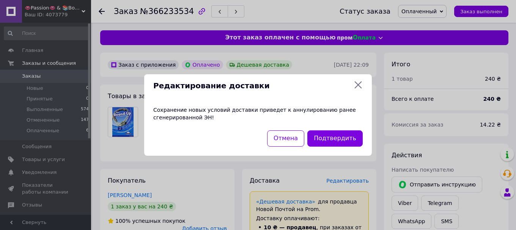
click at [362, 84] on icon at bounding box center [358, 84] width 9 height 9
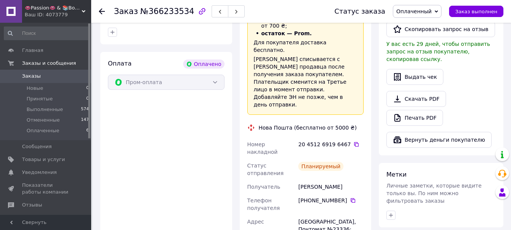
scroll to position [228, 0]
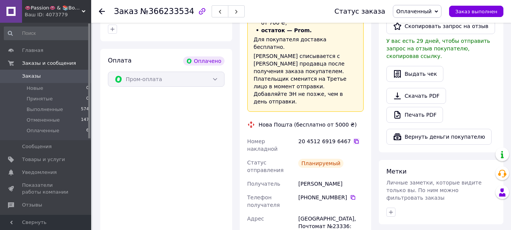
click at [353, 139] on icon at bounding box center [356, 142] width 6 height 6
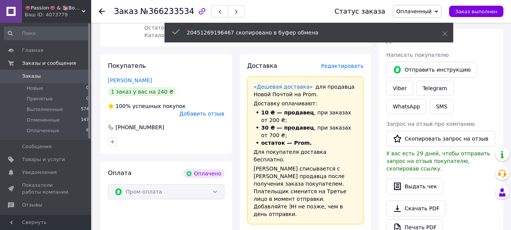
scroll to position [114, 0]
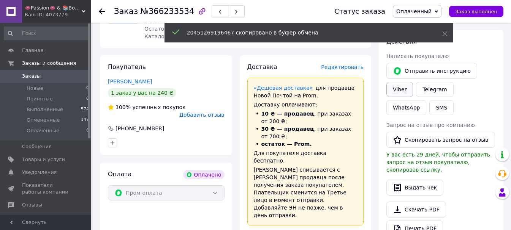
click at [393, 89] on link "Viber" at bounding box center [399, 89] width 27 height 15
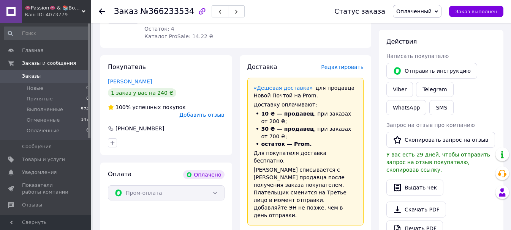
click at [409, 15] on span "Оплаченный" at bounding box center [417, 11] width 49 height 13
click at [411, 37] on li "Выполнен" at bounding box center [417, 37] width 48 height 11
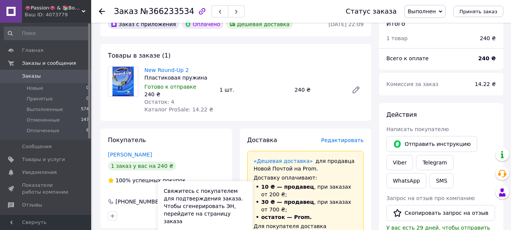
scroll to position [38, 0]
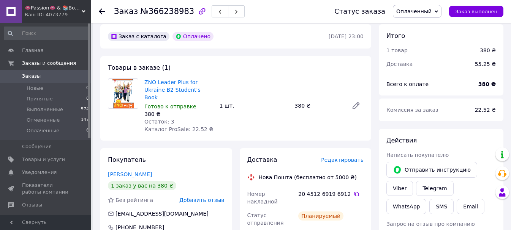
scroll to position [76, 0]
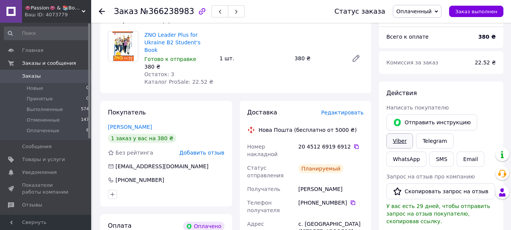
click at [397, 139] on link "Viber" at bounding box center [399, 141] width 27 height 15
click at [424, 9] on span "Оплаченный" at bounding box center [413, 11] width 35 height 6
click at [424, 36] on li "Выполнен" at bounding box center [417, 37] width 48 height 11
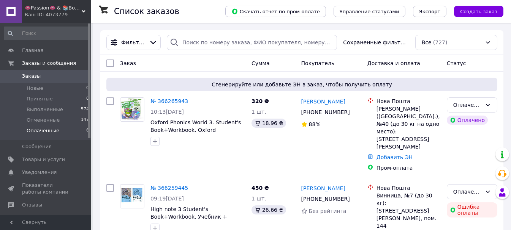
click at [54, 131] on span "Оплаченные" at bounding box center [43, 131] width 33 height 7
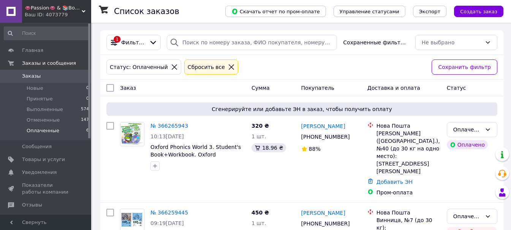
click at [61, 9] on span "👄Passion👄 & 📚Books📚" at bounding box center [53, 8] width 57 height 7
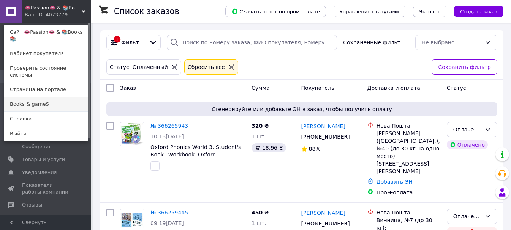
click at [50, 97] on link "Books & gameS" at bounding box center [46, 104] width 84 height 14
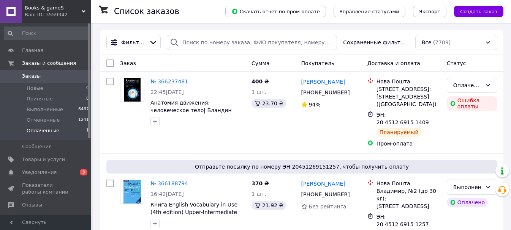
click at [64, 131] on li "Оплаченные 1" at bounding box center [46, 133] width 93 height 14
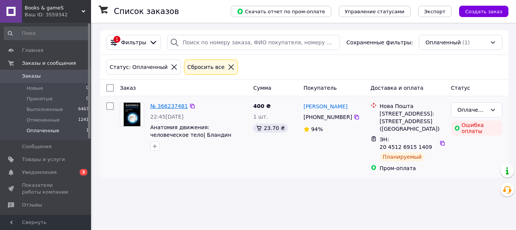
click at [169, 107] on link "№ 366237481" at bounding box center [169, 106] width 38 height 6
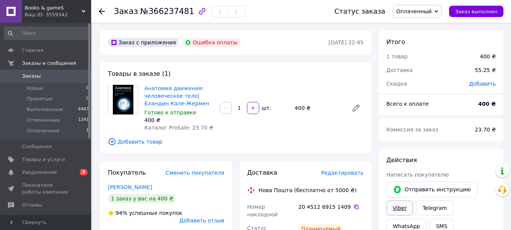
click at [405, 211] on link "Viber" at bounding box center [399, 208] width 27 height 15
click at [420, 12] on span "Оплаченный" at bounding box center [413, 11] width 35 height 6
click at [426, 36] on li "Выполнен" at bounding box center [417, 37] width 48 height 11
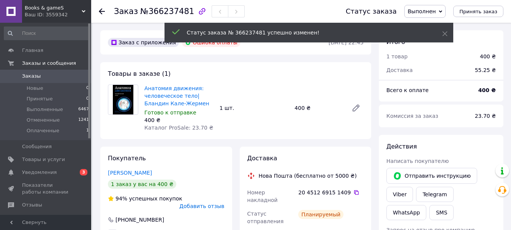
click at [58, 9] on span "Books & gameS" at bounding box center [53, 8] width 57 height 7
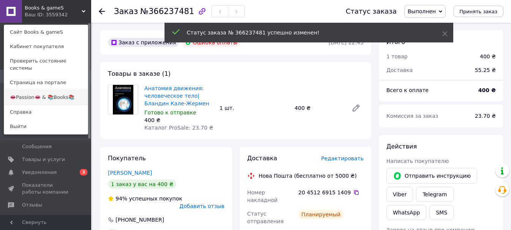
click at [61, 90] on link "👄Passion👄 & 📚Books📚" at bounding box center [46, 97] width 84 height 14
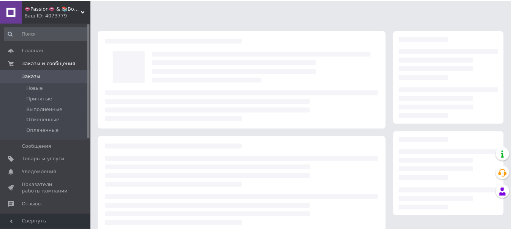
scroll to position [76, 0]
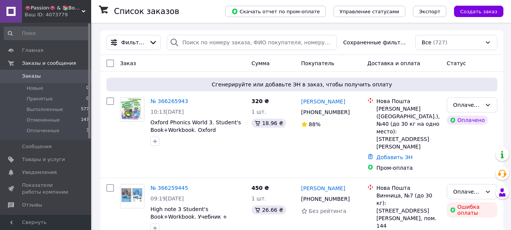
click at [69, 6] on span "👄Passion👄 & 📚Books📚" at bounding box center [53, 8] width 57 height 7
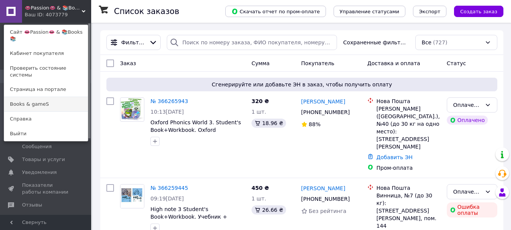
click at [55, 97] on link "Books & gameS" at bounding box center [46, 104] width 84 height 14
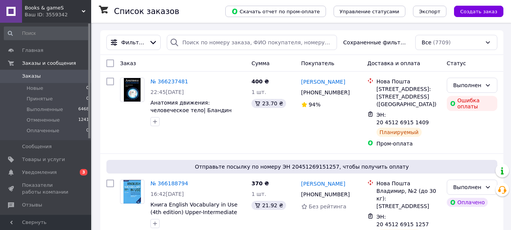
click at [63, 170] on span "Уведомления" at bounding box center [46, 172] width 48 height 7
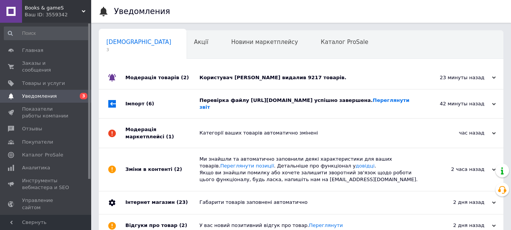
click at [282, 98] on div "Перевірка файлу https://smtm.com.ua/_prices/import-retail-2.xml успішно заверше…" at bounding box center [309, 104] width 220 height 14
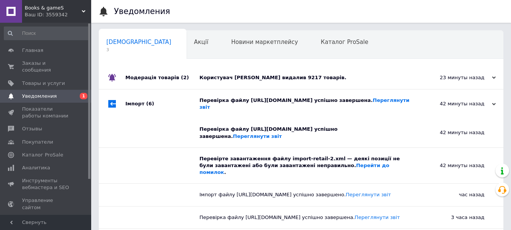
click at [272, 79] on div "Користувач Евгений Тупицкий видалив 9217 товарів." at bounding box center [309, 77] width 220 height 7
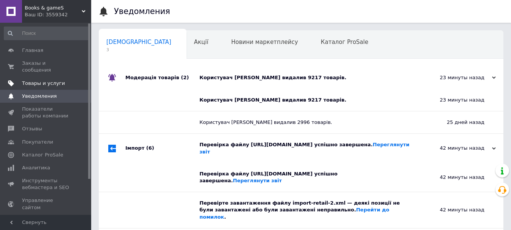
click at [46, 80] on span "Товары и услуги" at bounding box center [43, 83] width 43 height 7
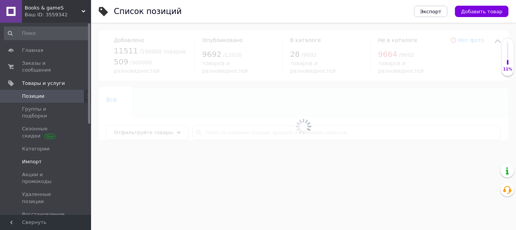
click at [44, 159] on span "Импорт" at bounding box center [46, 162] width 48 height 7
